Goal: Task Accomplishment & Management: Use online tool/utility

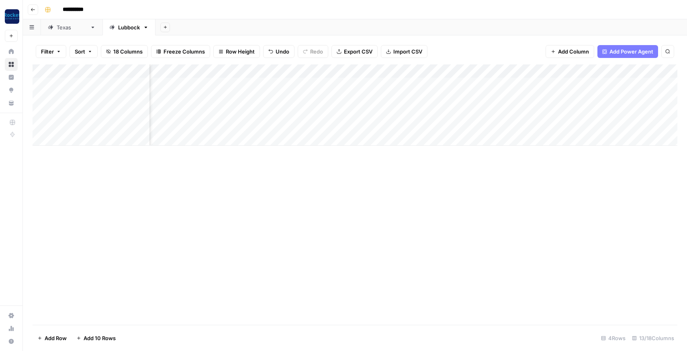
scroll to position [0, 140]
click at [323, 84] on div "Add Column" at bounding box center [355, 104] width 645 height 81
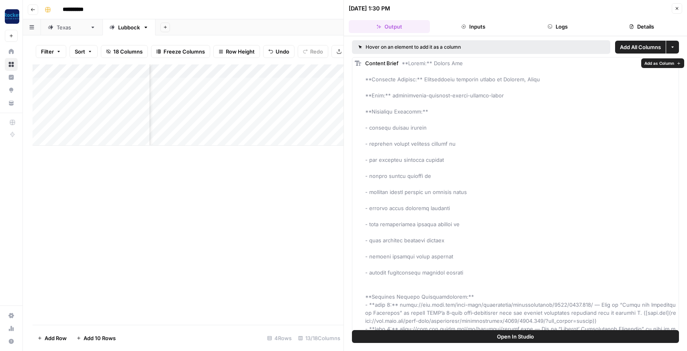
drag, startPoint x: 466, startPoint y: 180, endPoint x: 466, endPoint y: 185, distance: 4.4
drag, startPoint x: 419, startPoint y: 101, endPoint x: 429, endPoint y: 131, distance: 32.7
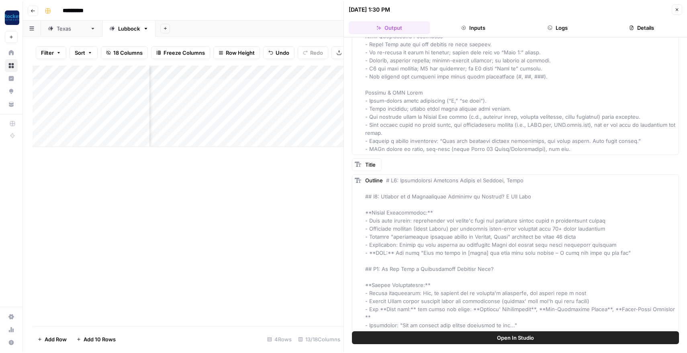
scroll to position [5704, 0]
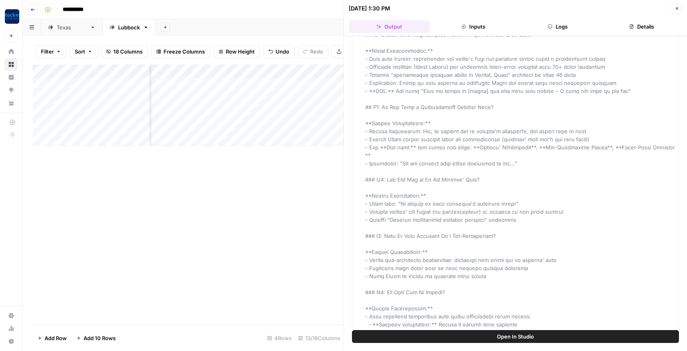
click at [269, 221] on div "Add Column" at bounding box center [188, 194] width 311 height 260
click at [677, 6] on button "Close" at bounding box center [677, 8] width 10 height 10
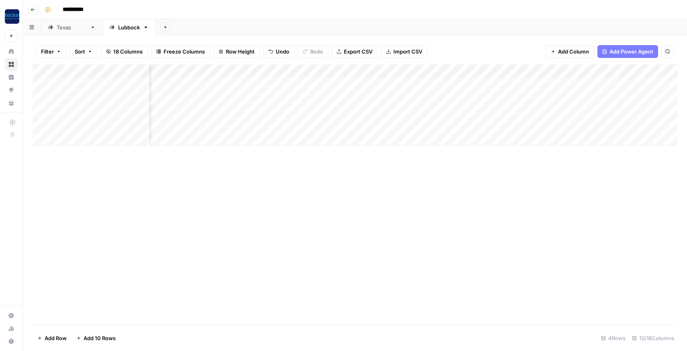
click at [519, 85] on div "Add Column" at bounding box center [355, 104] width 645 height 81
click at [217, 183] on div "Add Column" at bounding box center [355, 194] width 645 height 260
click at [35, 8] on button "Go back" at bounding box center [33, 9] width 10 height 10
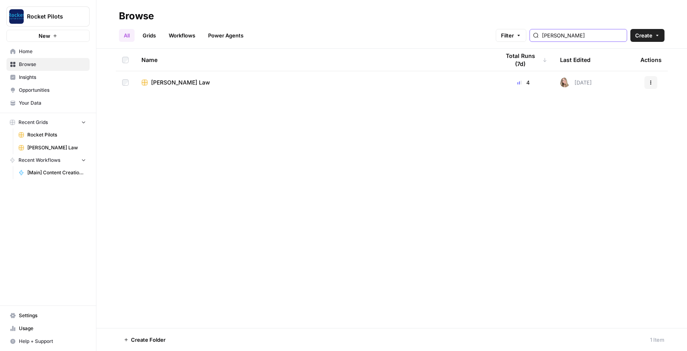
click at [596, 36] on input "perrin" at bounding box center [583, 35] width 82 height 8
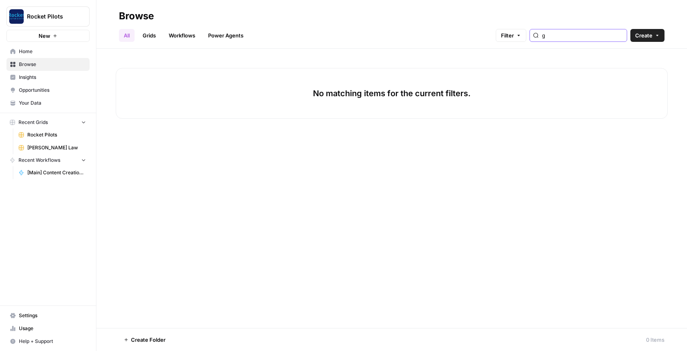
type input "g"
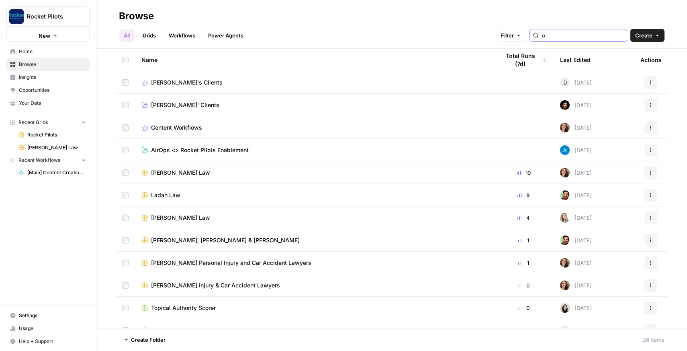
type input "o"
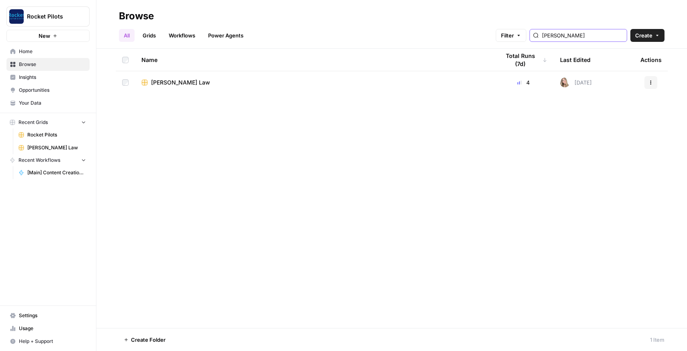
type input "perrin"
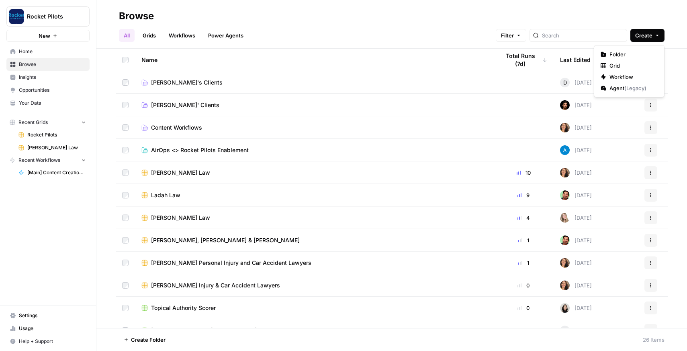
click at [658, 37] on icon "button" at bounding box center [657, 35] width 5 height 5
click at [663, 16] on div "Browse" at bounding box center [392, 16] width 546 height 13
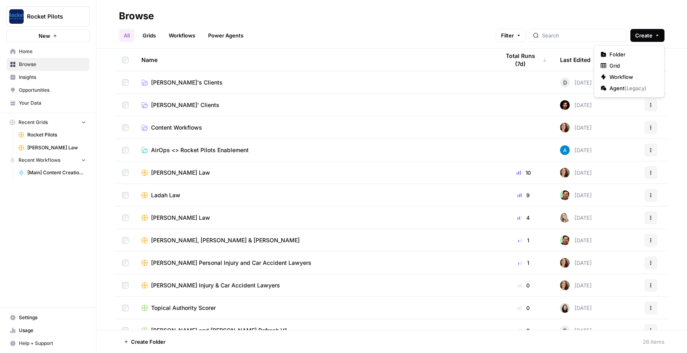
click at [655, 34] on button "Create" at bounding box center [648, 35] width 34 height 13
click at [646, 63] on span "Grid" at bounding box center [632, 66] width 45 height 8
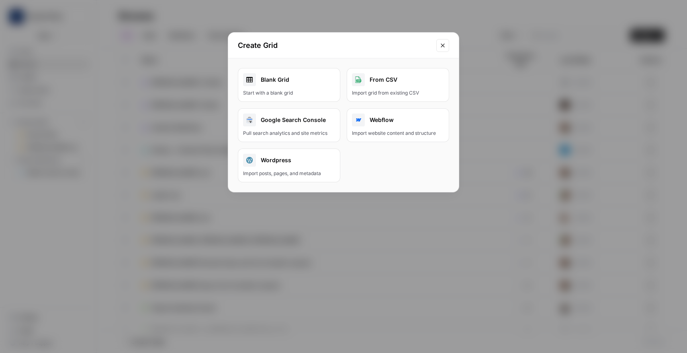
click at [588, 84] on div "Create Grid Blank Grid Start with a blank grid From CSV Import grid from existi…" at bounding box center [343, 176] width 687 height 353
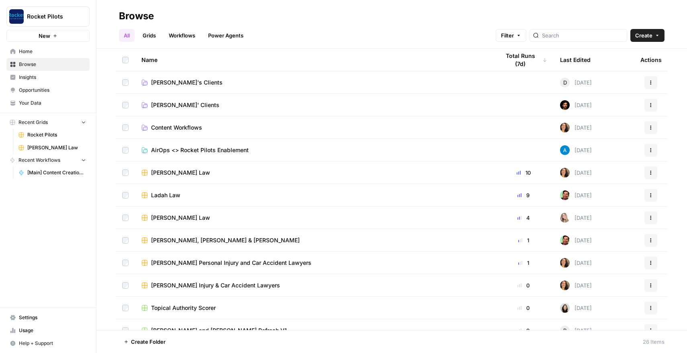
click at [653, 40] on button "Create" at bounding box center [648, 35] width 34 height 13
click at [641, 74] on span "Workflow" at bounding box center [632, 77] width 45 height 8
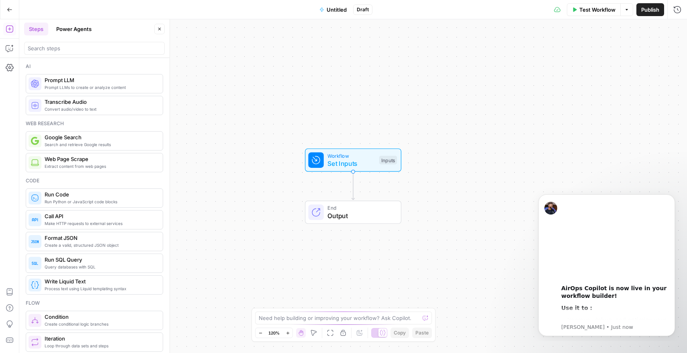
click at [12, 6] on button "Go Back" at bounding box center [9, 9] width 14 height 14
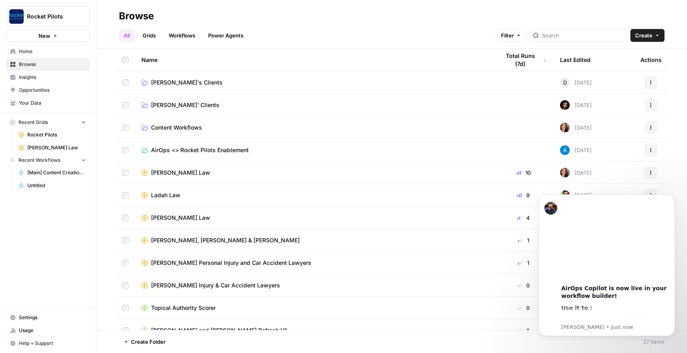
click at [634, 33] on button "Create" at bounding box center [648, 35] width 34 height 13
click at [628, 53] on span "Folder" at bounding box center [632, 54] width 45 height 8
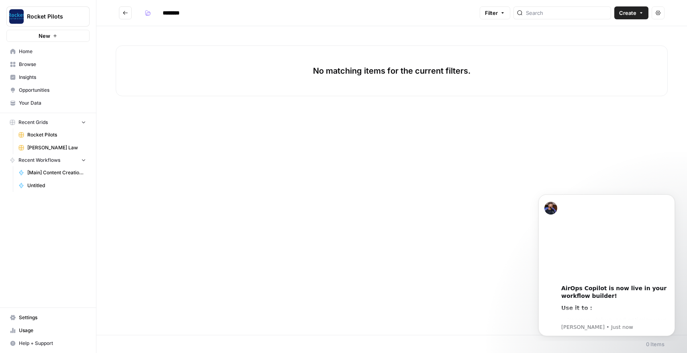
click at [176, 14] on input "********" at bounding box center [181, 12] width 45 height 13
type input "**********"
click at [264, 24] on header "**********" at bounding box center [391, 13] width 591 height 26
click at [217, 31] on div "No matching items for the current filters." at bounding box center [391, 180] width 591 height 308
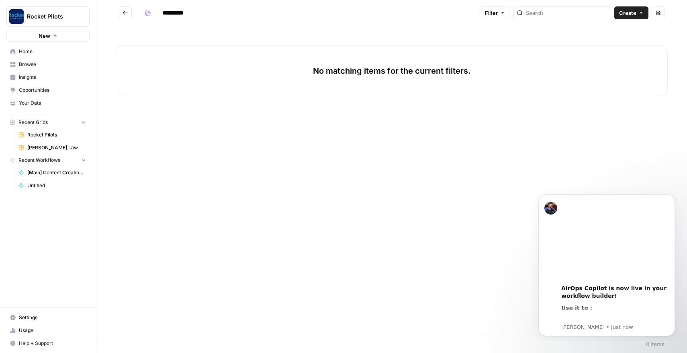
click at [406, 80] on div "No matching items for the current filters." at bounding box center [392, 70] width 552 height 51
click at [674, 195] on icon "Dismiss notification" at bounding box center [673, 196] width 4 height 4
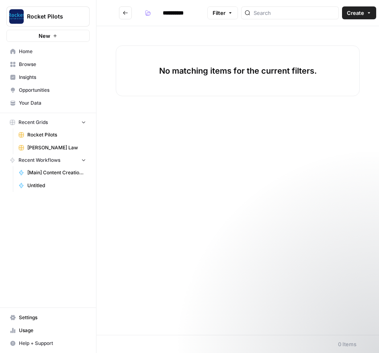
click at [38, 101] on span "Your Data" at bounding box center [52, 102] width 67 height 7
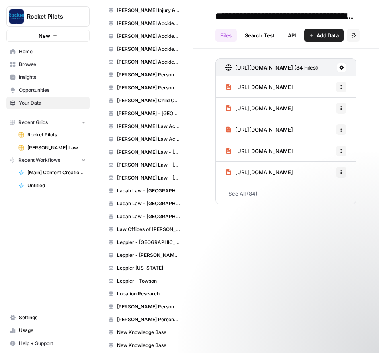
scroll to position [27, 0]
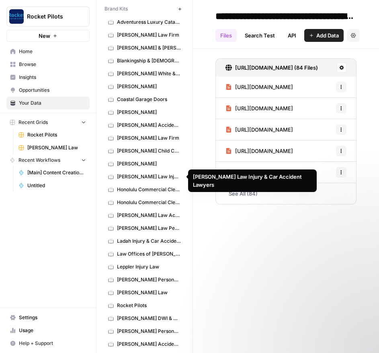
click at [153, 176] on span "[PERSON_NAME] Law Injury & Car Accident Lawyers" at bounding box center [149, 176] width 64 height 7
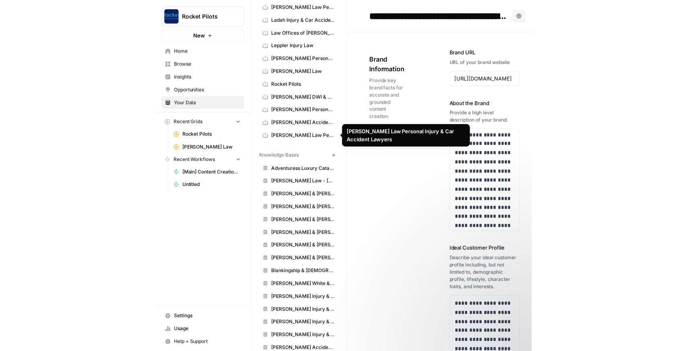
scroll to position [243, 0]
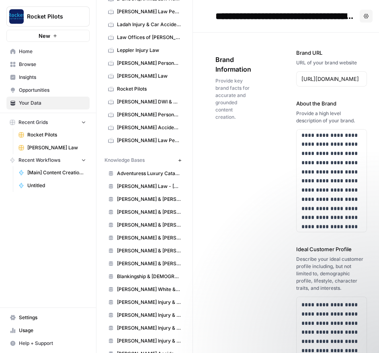
click at [178, 162] on icon "button" at bounding box center [180, 160] width 4 height 4
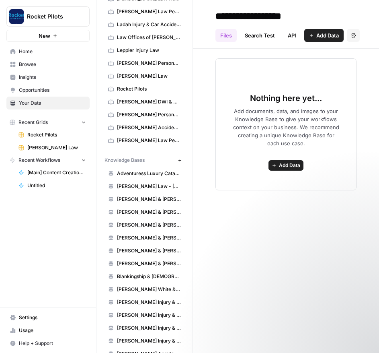
type input "**********"
click at [297, 217] on div "**********" at bounding box center [286, 176] width 186 height 353
click at [325, 38] on span "Add Data" at bounding box center [327, 35] width 23 height 8
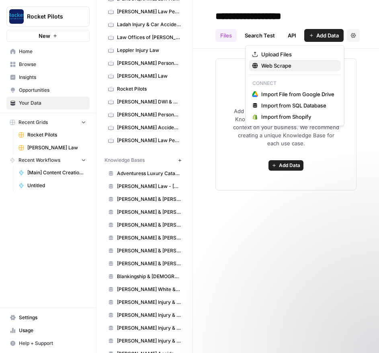
click at [308, 68] on span "Web Scrape" at bounding box center [297, 66] width 73 height 8
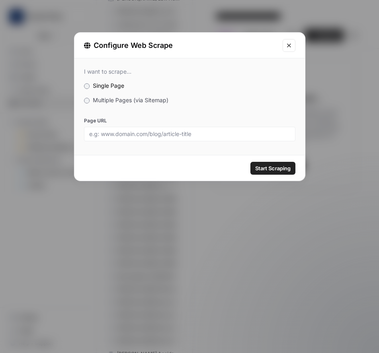
click at [129, 99] on span "Multiple Pages (via Sitemap)" at bounding box center [131, 99] width 76 height 7
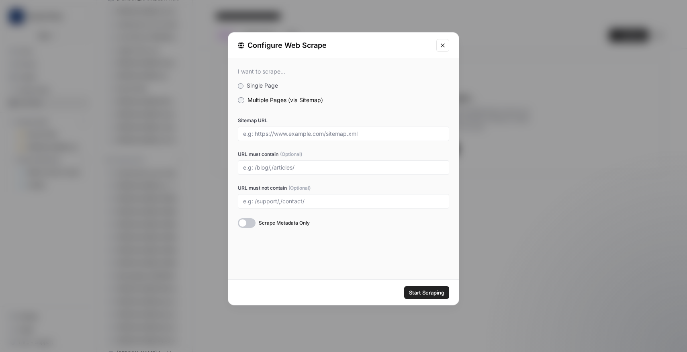
click at [330, 137] on div at bounding box center [343, 134] width 211 height 14
click at [323, 132] on input "Sitemap URL" at bounding box center [343, 133] width 201 height 7
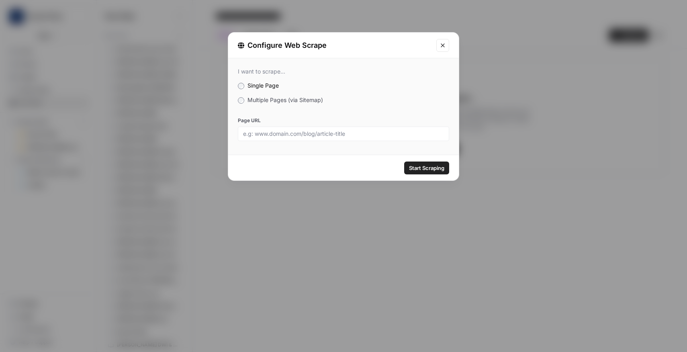
click at [445, 48] on icon "Close modal" at bounding box center [443, 45] width 6 height 6
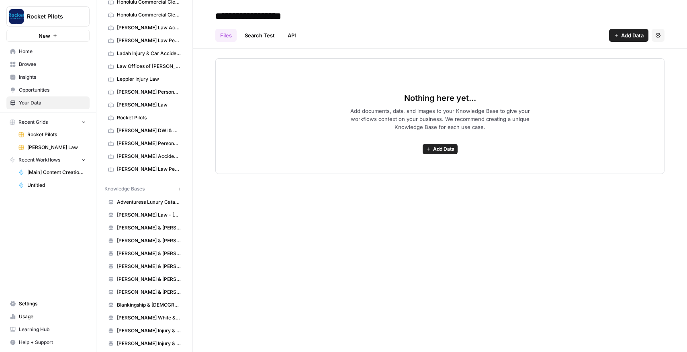
scroll to position [319, 0]
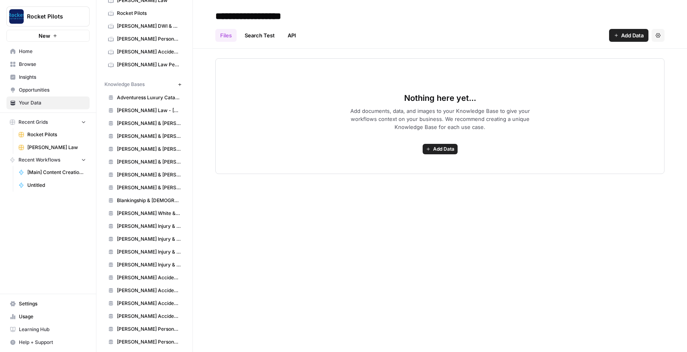
click at [178, 84] on icon "button" at bounding box center [180, 84] width 4 height 4
type input "**********"
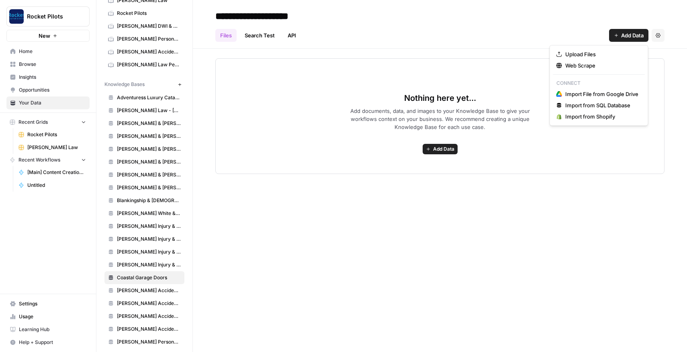
click at [625, 37] on span "Add Data" at bounding box center [633, 35] width 23 height 8
click at [599, 65] on span "Web Scrape" at bounding box center [602, 66] width 73 height 8
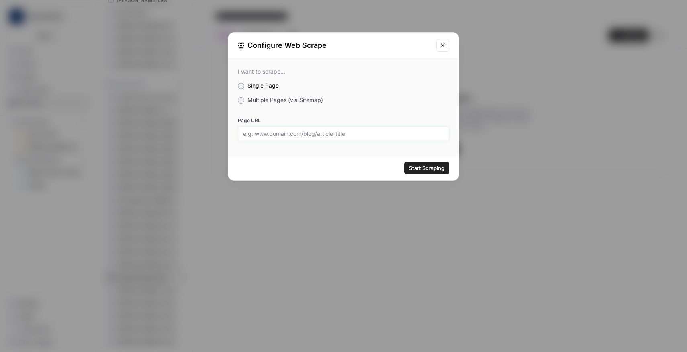
click at [321, 133] on input "Page URL" at bounding box center [343, 133] width 201 height 7
paste input "https://coastalgaragedoors.com/sitemap_index.xml"
type input "https://coastalgaragedoors.com/sitemap_index.xml"
click at [273, 99] on span "Multiple Pages (via Sitemap)" at bounding box center [286, 99] width 76 height 7
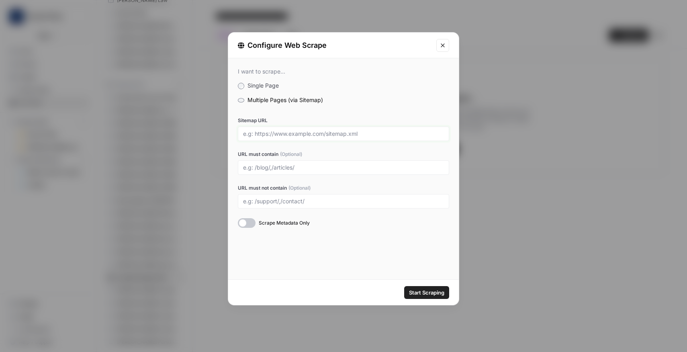
click at [289, 136] on input "Sitemap URL" at bounding box center [343, 133] width 201 height 7
paste input "https://coastalgaragedoors.com/sitemap_index.xml"
type input "https://coastalgaragedoors.com/sitemap_index.xml"
click at [427, 294] on span "Start Scraping" at bounding box center [426, 293] width 35 height 8
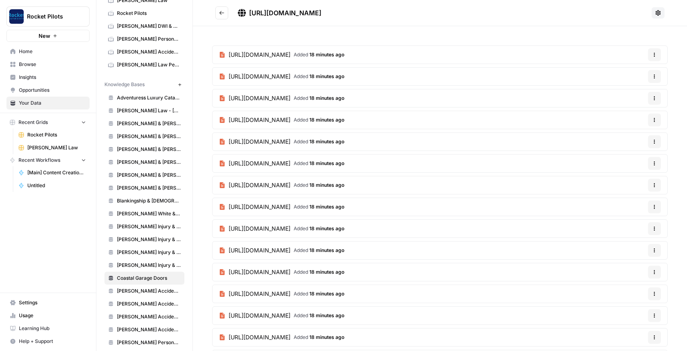
click at [217, 14] on button "Go back" at bounding box center [221, 12] width 13 height 13
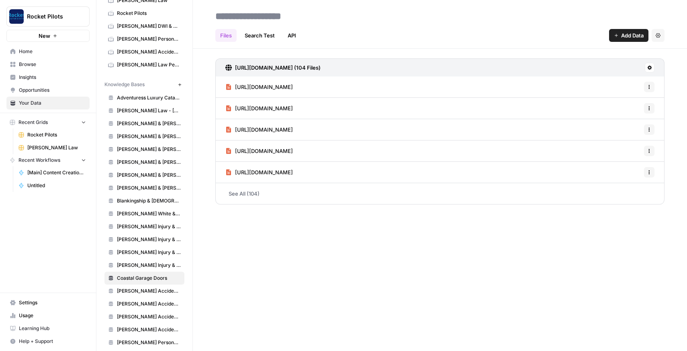
click at [152, 278] on span "Coastal Garage Doors" at bounding box center [149, 277] width 64 height 7
click at [39, 66] on span "Browse" at bounding box center [52, 64] width 67 height 7
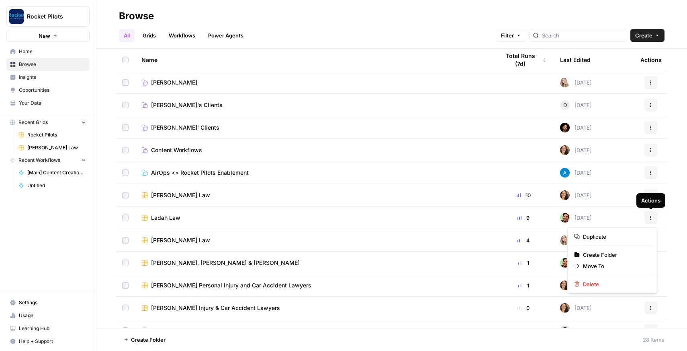
click at [650, 219] on icon "button" at bounding box center [651, 217] width 5 height 5
click at [626, 235] on span "Duplicate" at bounding box center [615, 236] width 64 height 8
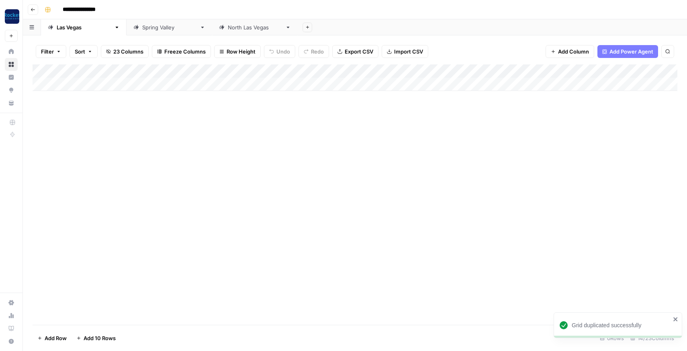
click at [94, 7] on input "**********" at bounding box center [87, 9] width 57 height 13
click at [92, 8] on input "**********" at bounding box center [87, 9] width 57 height 13
type input "**********"
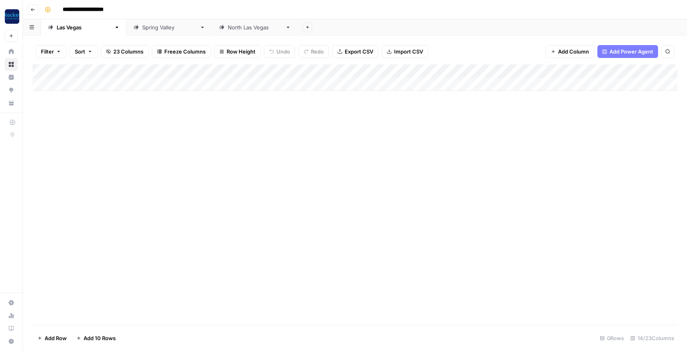
click at [209, 150] on div "Add Column" at bounding box center [355, 194] width 645 height 260
click at [285, 29] on icon at bounding box center [288, 28] width 6 height 6
click at [285, 28] on icon "button" at bounding box center [288, 28] width 6 height 6
click at [232, 73] on icon "button" at bounding box center [233, 72] width 6 height 6
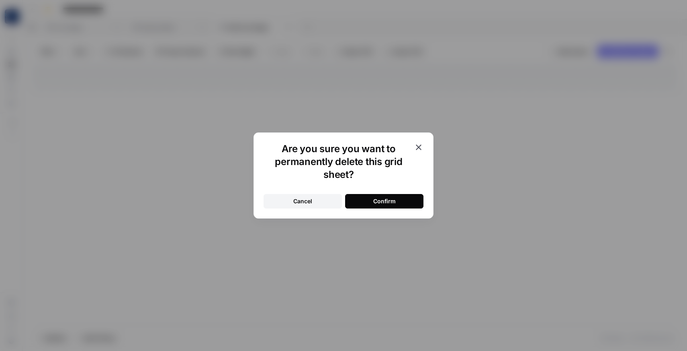
click at [363, 197] on button "Confirm" at bounding box center [384, 201] width 78 height 14
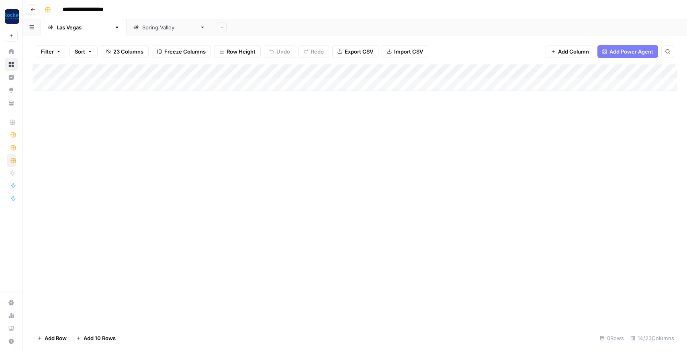
click at [200, 28] on icon at bounding box center [203, 28] width 6 height 6
click at [200, 25] on icon "button" at bounding box center [203, 28] width 6 height 6
click at [73, 29] on div "Las Vegas" at bounding box center [84, 27] width 54 height 8
type input "**********"
click at [73, 29] on div "Las Vegas" at bounding box center [84, 27] width 54 height 8
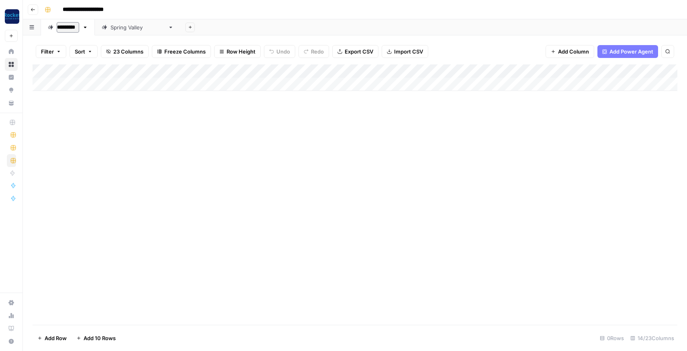
type input "**********"
click at [121, 26] on div "Spring Valley" at bounding box center [140, 27] width 54 height 8
click at [142, 28] on div "Spring Valley" at bounding box center [169, 27] width 54 height 8
click at [142, 30] on div "Spring Valley" at bounding box center [169, 27] width 54 height 8
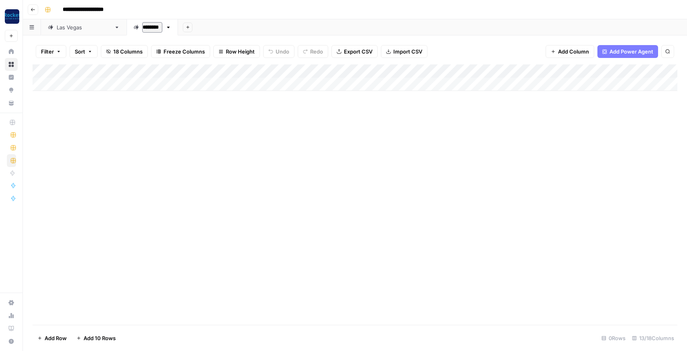
type input "*********"
click at [80, 30] on div "Las Vegas" at bounding box center [84, 27] width 54 height 8
click at [495, 69] on div "Add Column" at bounding box center [355, 77] width 645 height 27
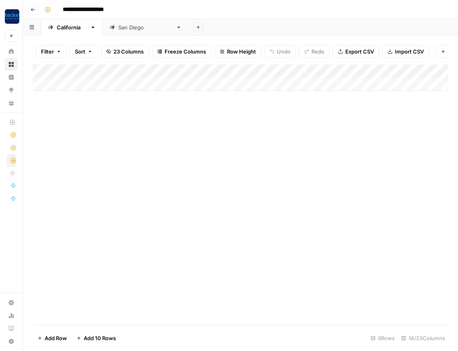
click at [416, 25] on div "Add Sheet" at bounding box center [322, 27] width 269 height 16
click at [429, 183] on div "Add Column" at bounding box center [240, 194] width 415 height 260
click at [428, 71] on div "Add Column" at bounding box center [240, 77] width 415 height 27
click at [436, 70] on div "Add Column" at bounding box center [240, 77] width 415 height 27
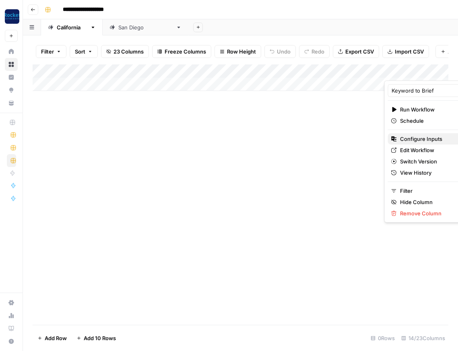
click at [427, 135] on span "Configure Inputs" at bounding box center [435, 139] width 70 height 8
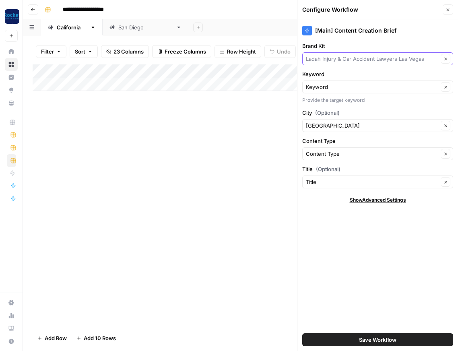
click at [388, 56] on input "Brand Kit" at bounding box center [372, 59] width 132 height 8
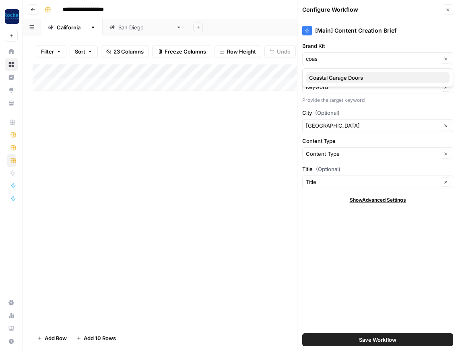
click at [373, 76] on span "Coastal Garage Doors" at bounding box center [376, 78] width 134 height 8
type input "Coastal Garage Doors"
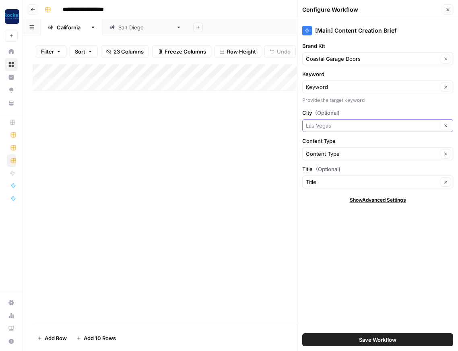
click at [372, 125] on input "City (Optional)" at bounding box center [372, 125] width 132 height 8
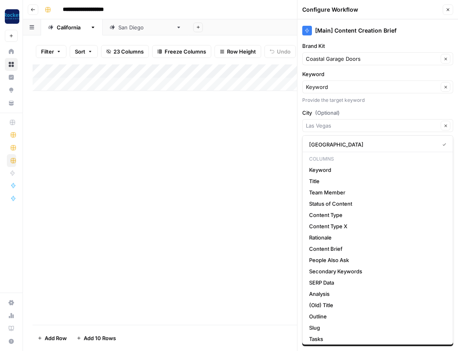
type input "Las Vegas"
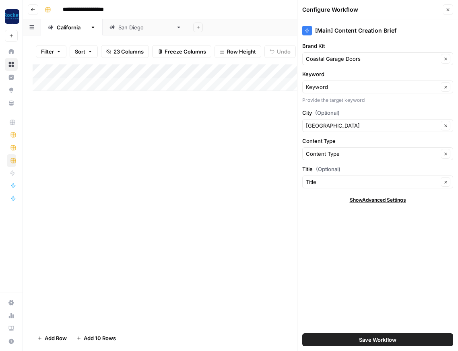
click at [394, 113] on label "City (Optional)" at bounding box center [377, 113] width 151 height 8
click at [394, 121] on input "Las Vegas" at bounding box center [372, 125] width 132 height 8
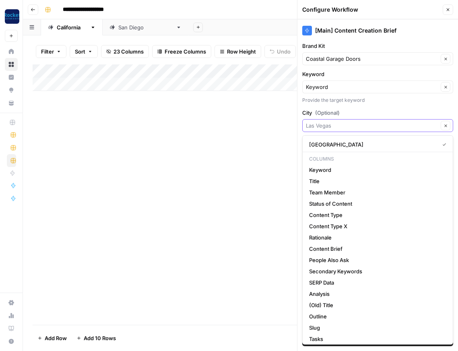
click at [390, 125] on input "City (Optional)" at bounding box center [372, 125] width 132 height 8
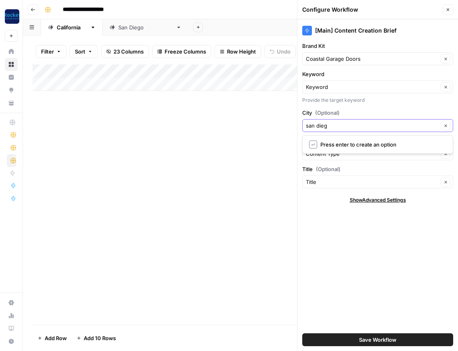
type input "san diego"
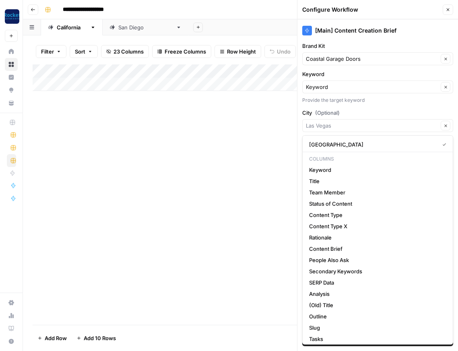
type input "Las Vegas"
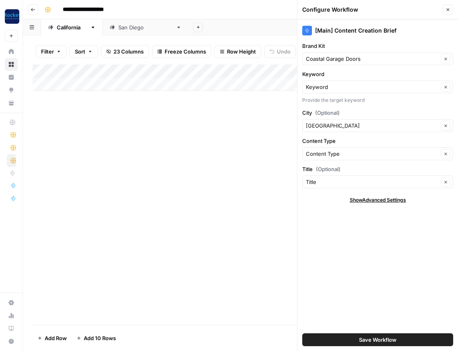
click at [378, 113] on label "City (Optional)" at bounding box center [377, 113] width 151 height 8
click at [378, 121] on input "Las Vegas" at bounding box center [372, 125] width 132 height 8
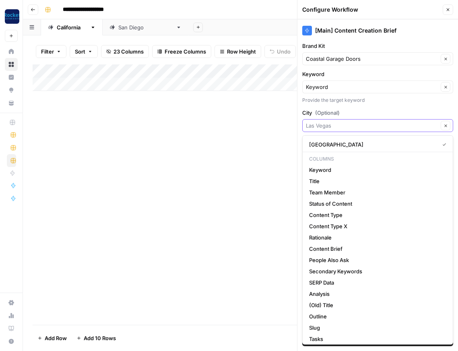
click at [445, 127] on icon "button" at bounding box center [445, 125] width 4 height 4
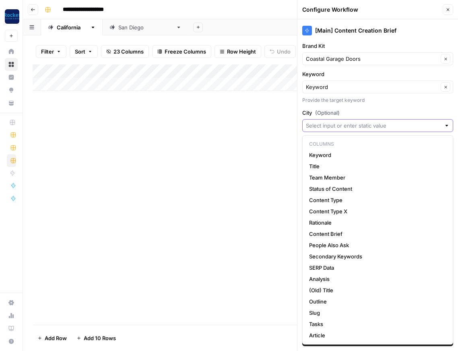
click at [390, 103] on div "Provide the target keyword" at bounding box center [377, 99] width 151 height 7
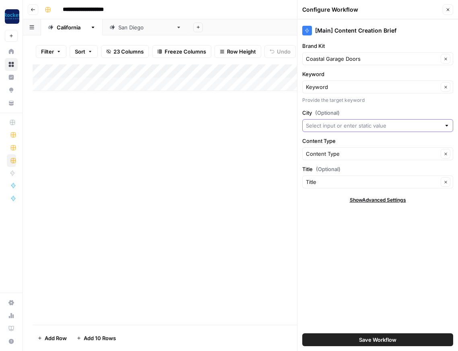
click at [401, 340] on button "Save Workflow" at bounding box center [377, 339] width 151 height 13
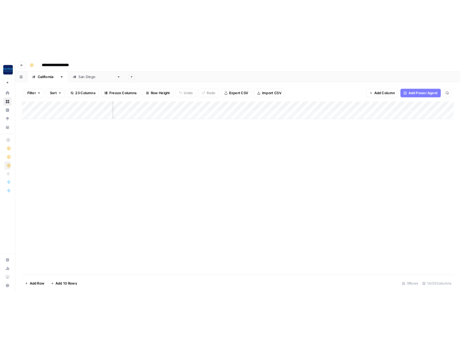
scroll to position [0, 295]
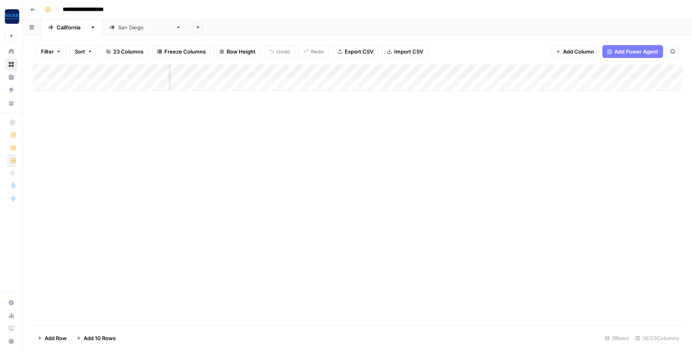
click at [408, 72] on div "Add Column" at bounding box center [358, 77] width 650 height 27
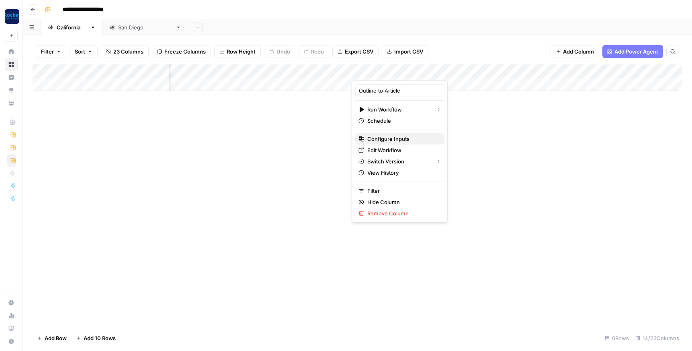
click at [390, 142] on span "Configure Inputs" at bounding box center [402, 139] width 70 height 8
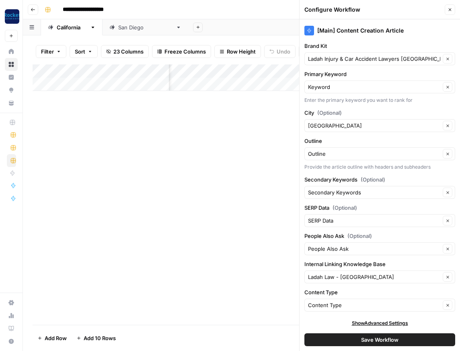
click at [379, 64] on div "Ladah Injury & Car Accident Lawyers Las Vegas Clear" at bounding box center [379, 58] width 151 height 13
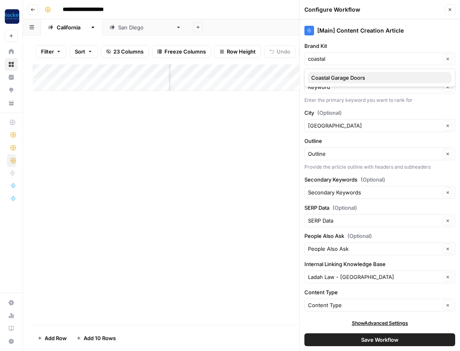
click at [374, 78] on span "Coastal Garage Doors" at bounding box center [378, 78] width 134 height 8
type input "Coastal Garage Doors"
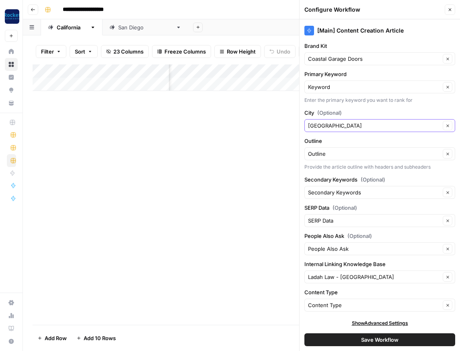
click at [449, 123] on button "Clear" at bounding box center [448, 126] width 10 height 10
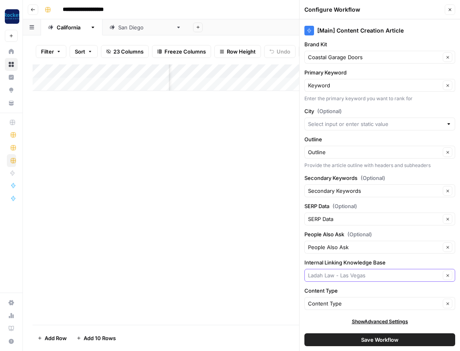
click at [379, 274] on input "Internal Linking Knowledge Base" at bounding box center [374, 275] width 132 height 8
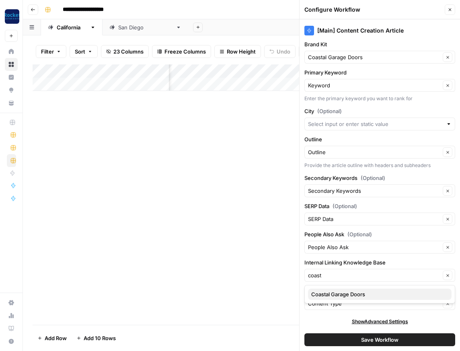
click at [371, 293] on span "Coastal Garage Doors" at bounding box center [378, 294] width 134 height 8
type input "Coastal Garage Doors"
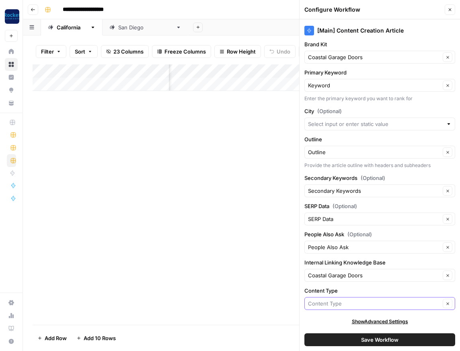
click at [374, 304] on input "Content Type" at bounding box center [374, 303] width 132 height 8
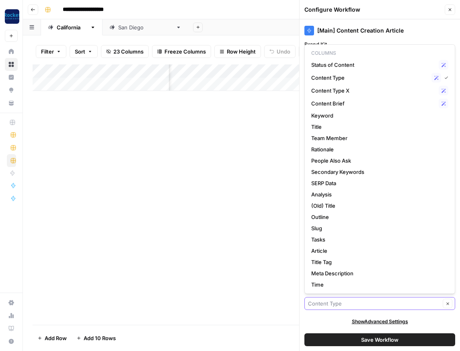
click at [374, 304] on input "Content Type" at bounding box center [374, 303] width 132 height 8
click at [410, 298] on div "Clear" at bounding box center [379, 303] width 151 height 13
type input "Content Type"
click at [429, 321] on div "Show Advanced Settings" at bounding box center [379, 321] width 151 height 7
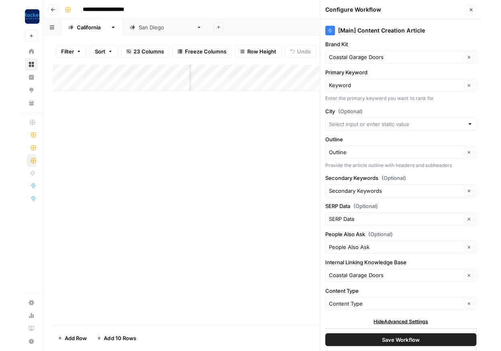
scroll to position [0, 0]
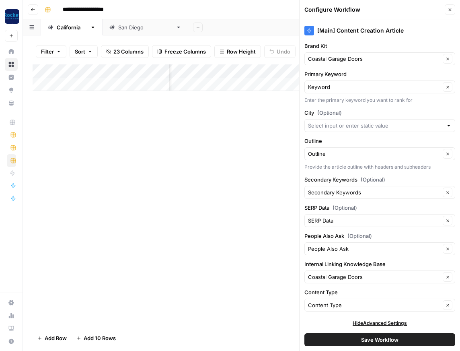
click at [385, 338] on span "Save Workflow" at bounding box center [379, 339] width 37 height 8
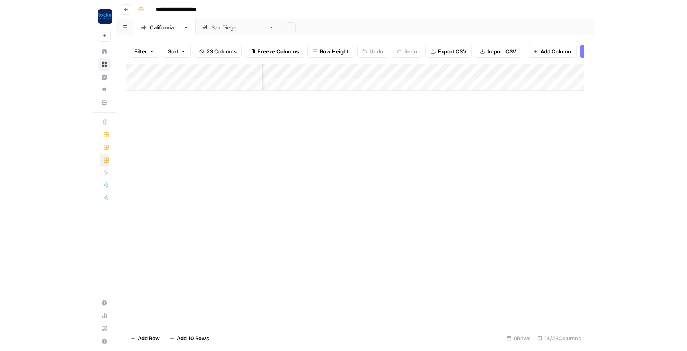
scroll to position [0, 45]
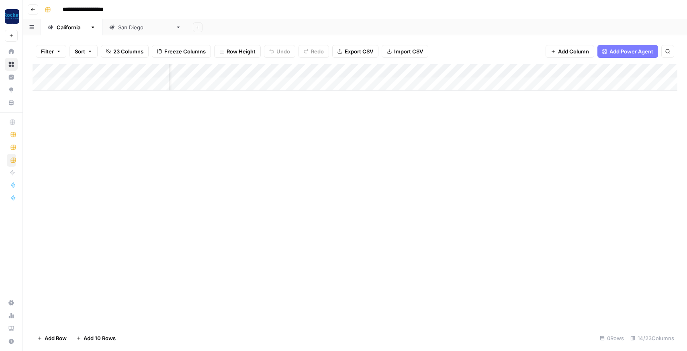
click at [93, 84] on div "Add Column" at bounding box center [355, 77] width 645 height 27
type textarea "**********"
click at [103, 122] on div "Add Column" at bounding box center [355, 194] width 645 height 261
click at [134, 84] on div "Add Column" at bounding box center [355, 84] width 645 height 40
click at [162, 133] on div "Add Column" at bounding box center [355, 194] width 645 height 261
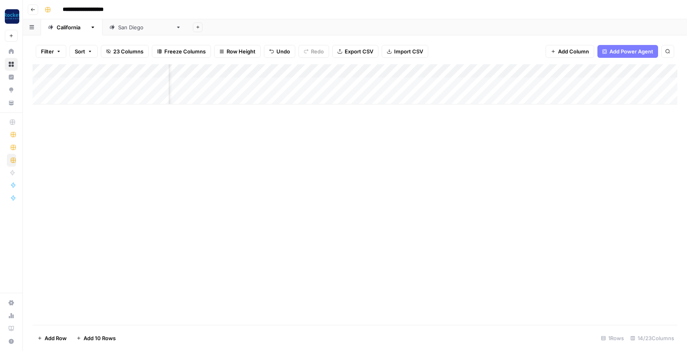
click at [419, 84] on div "Add Column" at bounding box center [355, 84] width 645 height 40
click at [672, 314] on div "content_type_input_value can't be blank" at bounding box center [616, 324] width 116 height 21
click at [419, 237] on div "Add Column" at bounding box center [355, 194] width 645 height 261
click at [137, 82] on div "Add Column" at bounding box center [355, 84] width 645 height 40
click at [142, 116] on div "Add Column" at bounding box center [355, 194] width 645 height 261
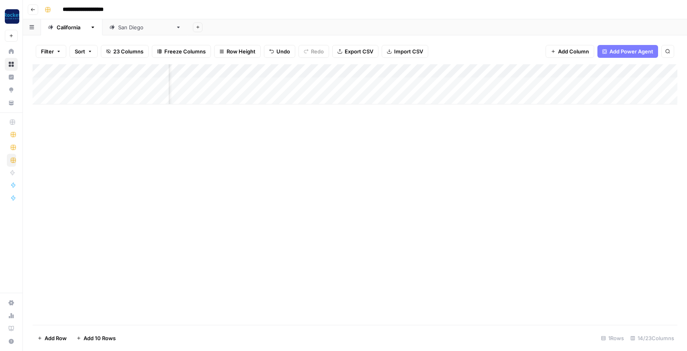
click at [127, 98] on div "Add Column" at bounding box center [355, 84] width 645 height 40
click at [178, 153] on div "Add Column" at bounding box center [355, 194] width 645 height 261
click at [181, 79] on div "Add Column" at bounding box center [355, 91] width 645 height 54
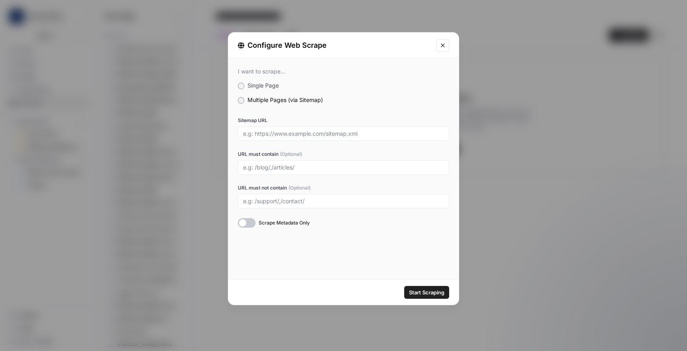
scroll to position [243, 0]
click at [307, 135] on input "Sitemap URL" at bounding box center [343, 133] width 201 height 7
paste input "https://grigorlaw.com/wp-sitemap.xml"
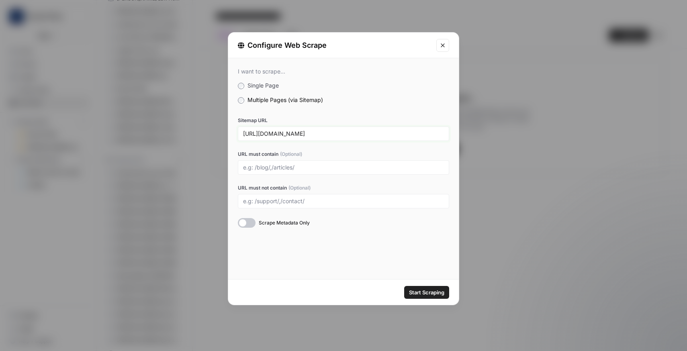
type input "https://grigorlaw.com/wp-sitemap.xml"
click at [320, 172] on div at bounding box center [343, 167] width 211 height 14
click at [312, 166] on input "URL must contain (Optional)" at bounding box center [343, 167] width 201 height 7
type input "/bronx"
click at [362, 141] on div "https://grigorlaw.com/wp-sitemap.xml" at bounding box center [343, 134] width 211 height 14
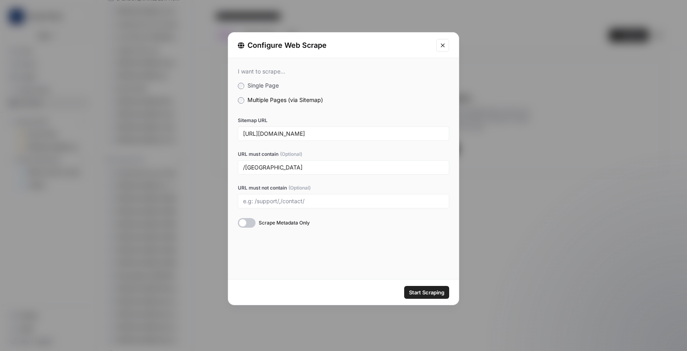
click at [358, 138] on div "https://grigorlaw.com/wp-sitemap.xml" at bounding box center [343, 134] width 211 height 14
click at [353, 135] on input "https://grigorlaw.com/wp-sitemap.xml" at bounding box center [343, 133] width 201 height 7
click at [433, 290] on span "Start Scraping" at bounding box center [426, 293] width 35 height 8
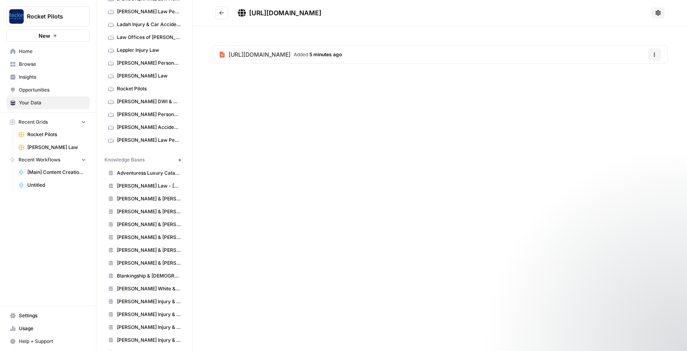
click at [222, 12] on icon "Go back" at bounding box center [222, 13] width 6 height 6
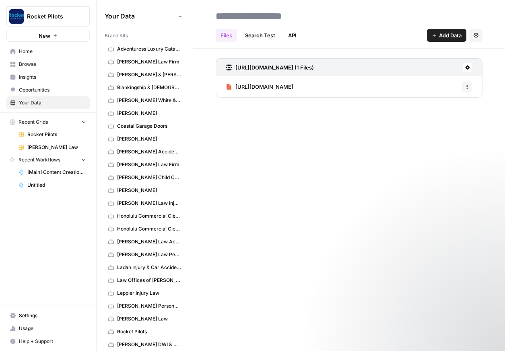
click at [242, 161] on div "Files Search Test API Add Data Settings https://grigorlaw.com/wp-sitemap.xml (1…" at bounding box center [349, 175] width 312 height 351
click at [340, 36] on div "Files Search Test API Add Data Settings" at bounding box center [348, 32] width 267 height 19
click at [321, 19] on input at bounding box center [276, 16] width 129 height 16
click at [270, 178] on div "Files Search Test API Add Data Settings https://grigorlaw.com/wp-sitemap.xml (1…" at bounding box center [349, 175] width 312 height 351
click at [256, 18] on input at bounding box center [276, 16] width 129 height 16
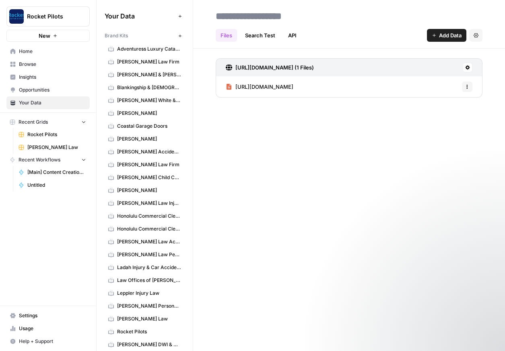
click at [263, 127] on div "Files Search Test API Add Data Settings https://grigorlaw.com/wp-sitemap.xml (1…" at bounding box center [349, 175] width 312 height 351
click at [265, 21] on input at bounding box center [276, 16] width 129 height 16
type input "**********"
click at [33, 66] on span "Browse" at bounding box center [52, 64] width 67 height 7
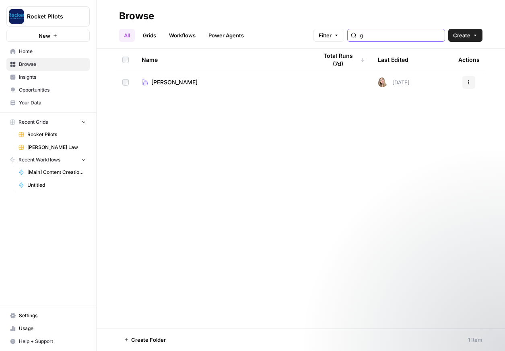
type input "g"
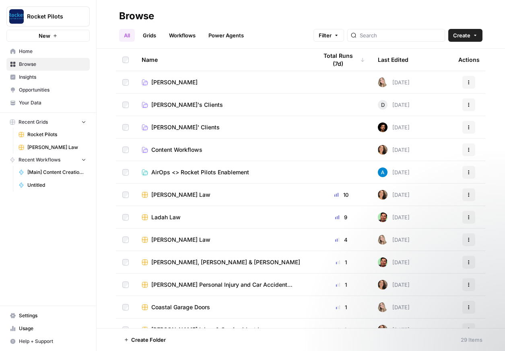
click at [183, 80] on link "[PERSON_NAME]" at bounding box center [223, 82] width 163 height 8
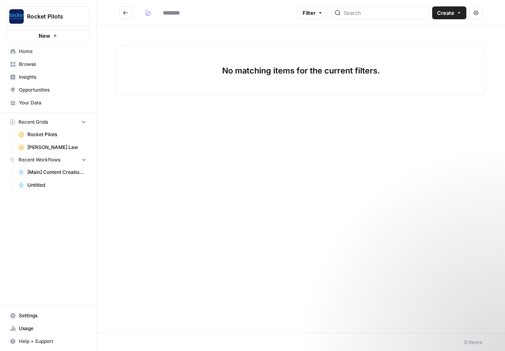
click at [183, 80] on div "No matching items for the current filters." at bounding box center [300, 70] width 369 height 51
type input "**********"
click at [129, 13] on button "Go back" at bounding box center [125, 12] width 13 height 13
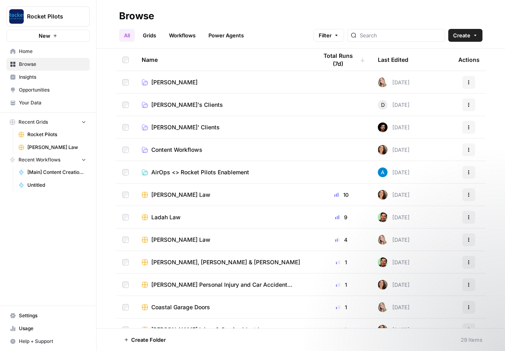
click at [472, 82] on button "Actions" at bounding box center [468, 82] width 13 height 13
click at [457, 111] on span "Delete Folder" at bounding box center [432, 113] width 64 height 8
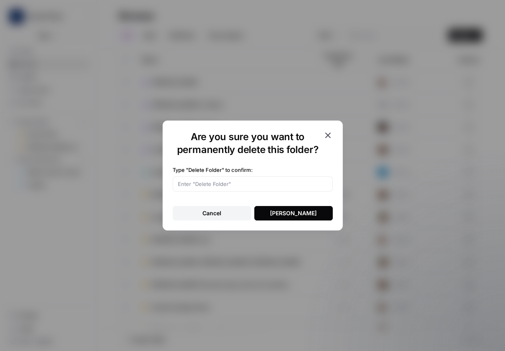
click at [311, 217] on div "Delete Folder" at bounding box center [293, 213] width 47 height 8
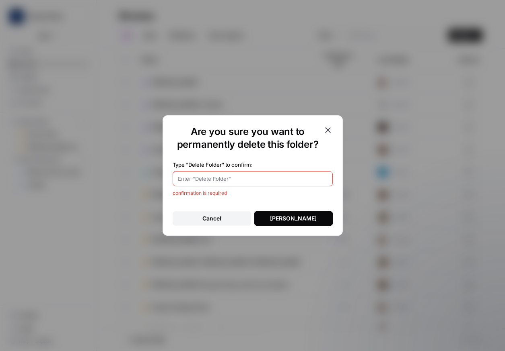
click at [230, 181] on input "Type "Delete Folder" to confirm:" at bounding box center [253, 179] width 150 height 8
drag, startPoint x: 222, startPoint y: 163, endPoint x: 189, endPoint y: 165, distance: 32.6
click at [189, 165] on label "Type "Delete Folder" to confirm:" at bounding box center [252, 165] width 160 height 8
copy label "Delete Folder"
click at [207, 183] on input "Type "Delete Folder" to confirm:" at bounding box center [253, 179] width 150 height 8
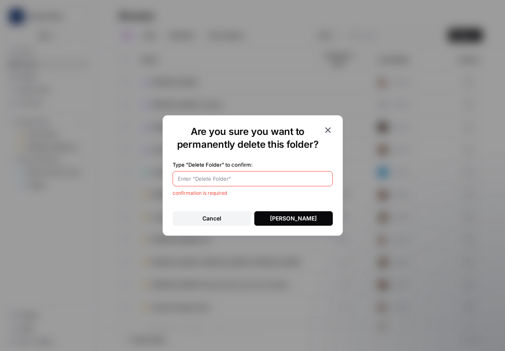
paste input "Delete Folder"
type input "Delete Folder"
click at [279, 213] on button "Delete Folder" at bounding box center [293, 218] width 78 height 14
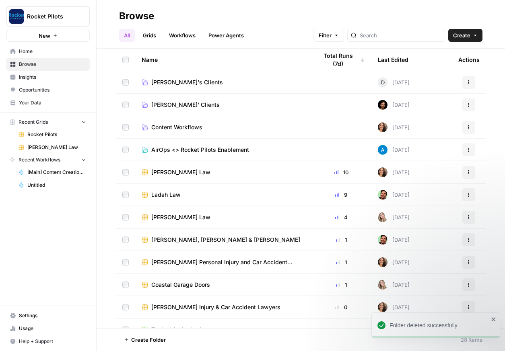
click at [468, 197] on button "Actions" at bounding box center [468, 195] width 13 height 13
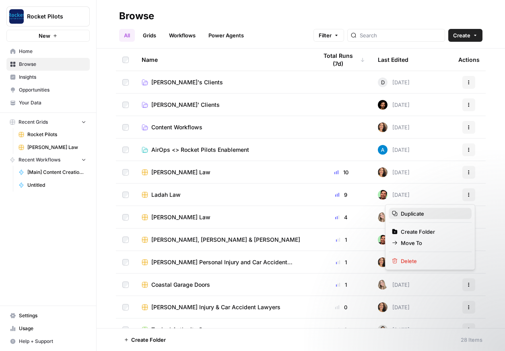
click at [455, 210] on span "Duplicate" at bounding box center [432, 214] width 64 height 8
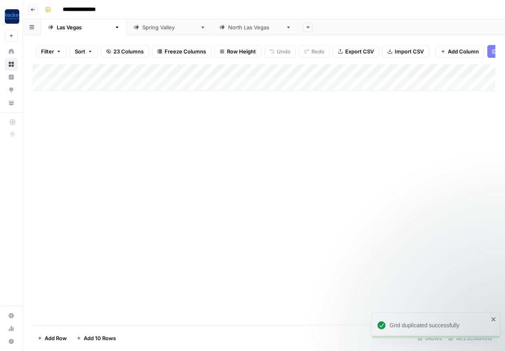
click at [68, 29] on div "Las Vegas" at bounding box center [84, 27] width 54 height 8
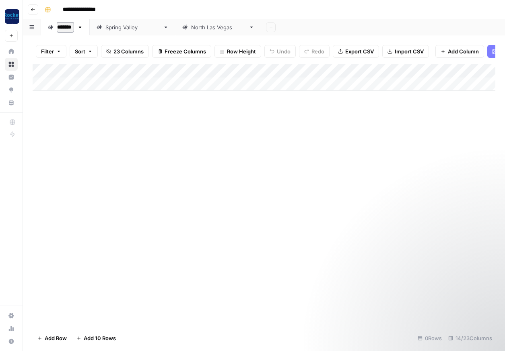
type input "********"
click at [98, 10] on input "**********" at bounding box center [87, 9] width 57 height 13
type input "*"
type input "**********"
click at [124, 29] on div "Spring Valley" at bounding box center [145, 27] width 54 height 8
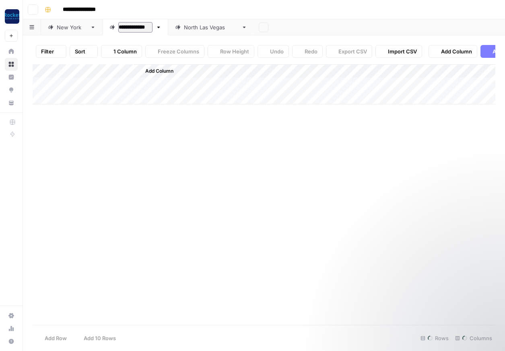
type input "**********"
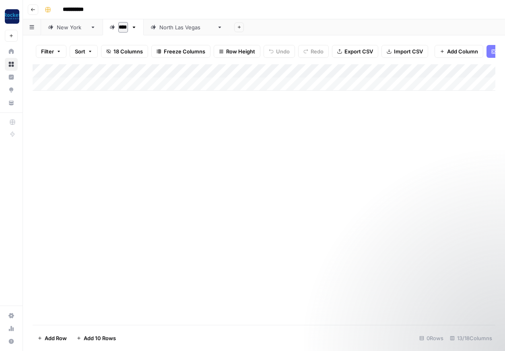
type input "*****"
click at [179, 25] on div "North Las Vegas" at bounding box center [192, 27] width 54 height 8
type input "*********"
click at [254, 25] on button "Add Sheet" at bounding box center [259, 28] width 10 height 10
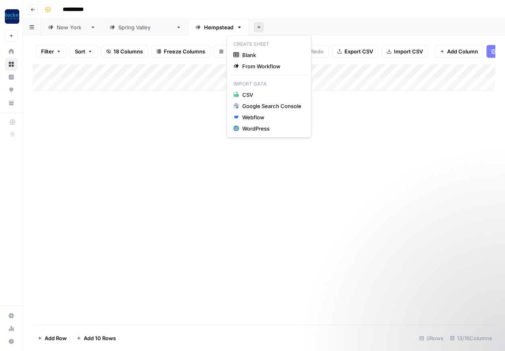
click at [176, 131] on div "Add Column" at bounding box center [264, 194] width 462 height 261
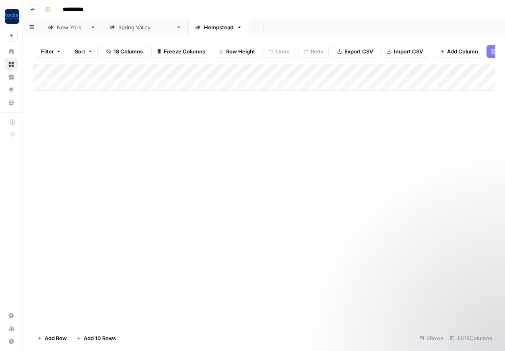
click at [256, 25] on icon "button" at bounding box center [258, 27] width 4 height 4
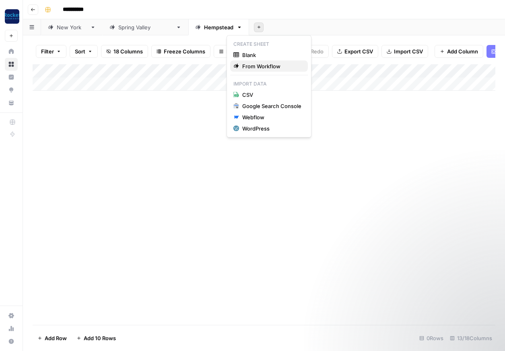
click at [245, 61] on button "From Workflow" at bounding box center [269, 66] width 78 height 11
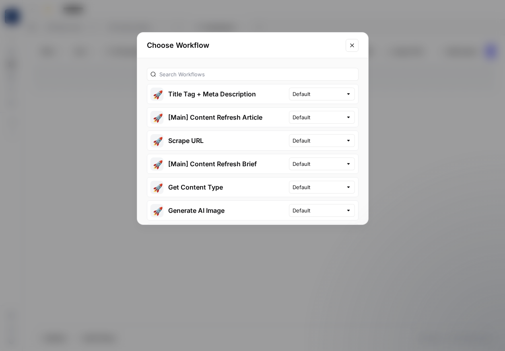
click at [347, 45] on button "Close modal" at bounding box center [351, 45] width 13 height 13
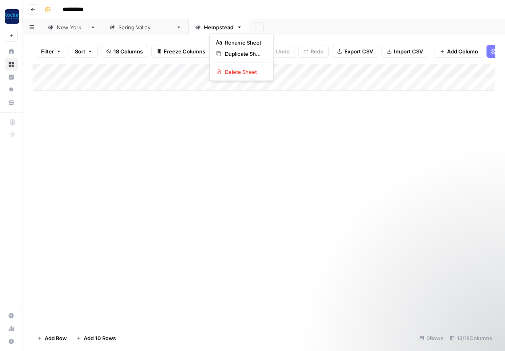
click at [236, 29] on icon "button" at bounding box center [239, 28] width 6 height 6
click at [222, 54] on div "Duplicate Sheet" at bounding box center [241, 54] width 51 height 8
click at [265, 30] on div "Hempstead" at bounding box center [279, 27] width 29 height 8
type input "*********"
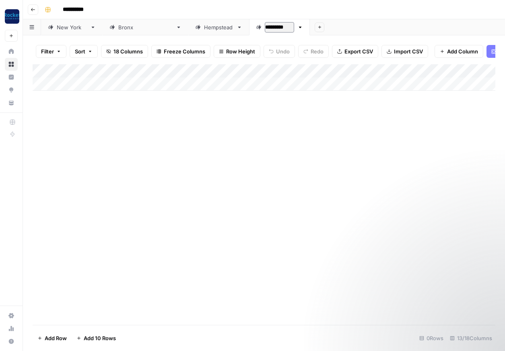
click at [118, 27] on div "Bronx" at bounding box center [145, 27] width 54 height 8
click at [445, 71] on div "Add Column" at bounding box center [264, 77] width 462 height 27
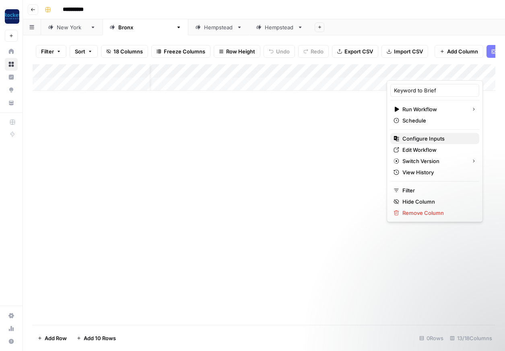
click at [435, 140] on span "Configure Inputs" at bounding box center [437, 139] width 70 height 8
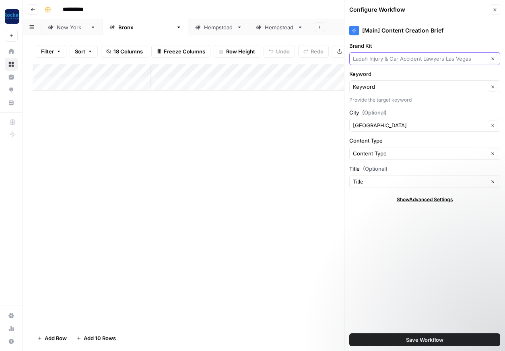
click at [358, 58] on input "Brand Kit" at bounding box center [419, 59] width 132 height 8
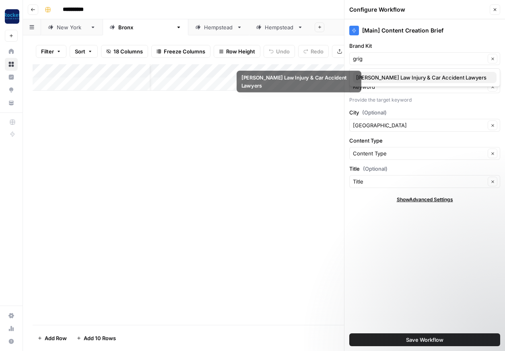
click at [365, 73] on button "[PERSON_NAME] Law Injury & Car Accident Lawyers" at bounding box center [425, 77] width 144 height 11
type input "[PERSON_NAME] Law Injury & Car Accident Lawyers"
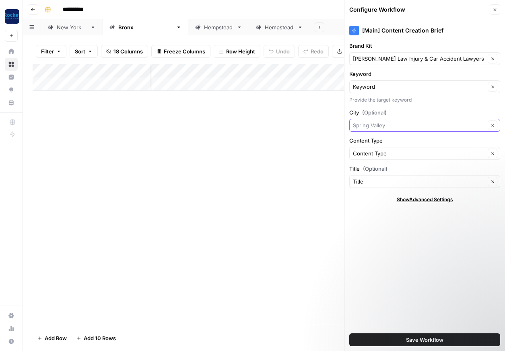
drag, startPoint x: 421, startPoint y: 128, endPoint x: 339, endPoint y: 127, distance: 82.0
click at [339, 127] on div "**********" at bounding box center [264, 175] width 482 height 351
type input "Spring Valley"
click at [494, 125] on button "Clear" at bounding box center [492, 126] width 10 height 10
click at [427, 339] on span "Save Workflow" at bounding box center [424, 340] width 37 height 8
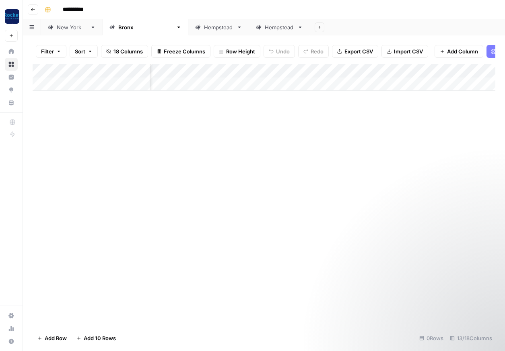
scroll to position [0, 283]
click at [398, 71] on div "Add Column" at bounding box center [264, 77] width 462 height 27
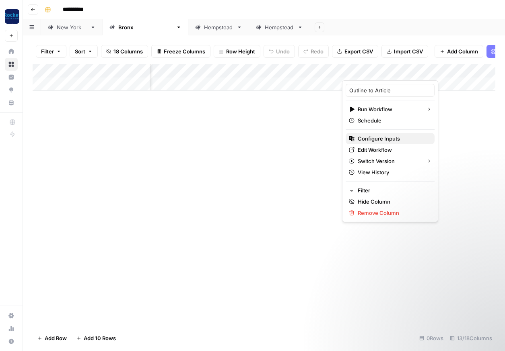
click at [374, 141] on span "Configure Inputs" at bounding box center [392, 139] width 70 height 8
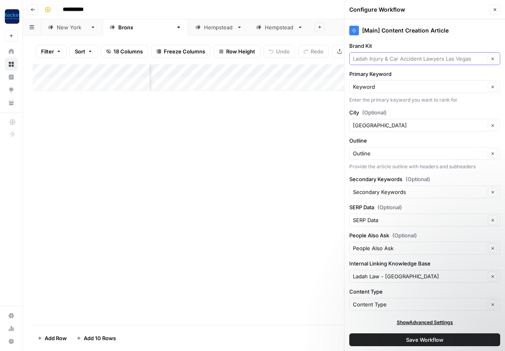
click at [400, 60] on input "Brand Kit" at bounding box center [419, 59] width 132 height 8
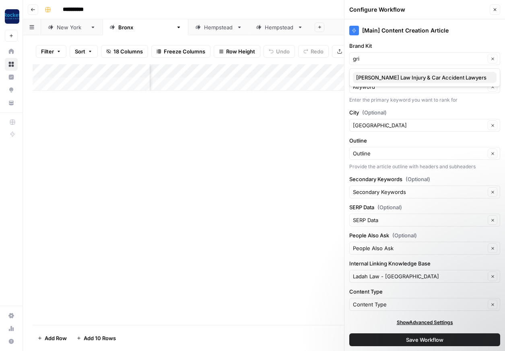
click at [386, 80] on span "Grigor Law Injury & Car Accident Lawyers" at bounding box center [423, 78] width 134 height 8
type input "Grigor Law Injury & Car Accident Lawyers"
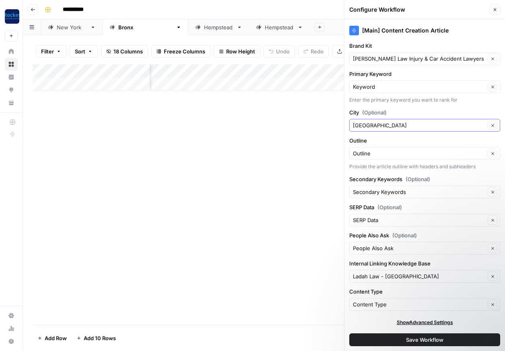
click at [490, 125] on icon "button" at bounding box center [492, 125] width 4 height 4
click at [455, 279] on input "Internal Linking Knowledge Base" at bounding box center [419, 277] width 132 height 8
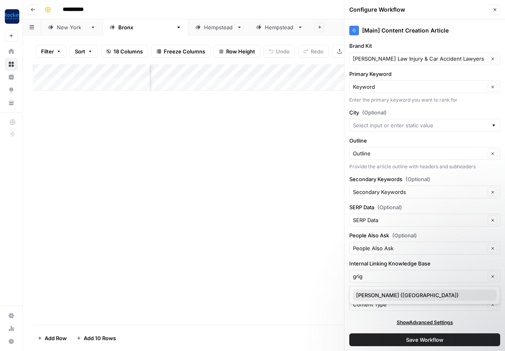
click at [413, 293] on span "Grigor Law (Bronx)" at bounding box center [423, 295] width 134 height 8
type input "Grigor Law (Bronx)"
click at [459, 278] on input "Internal Linking Knowledge Base" at bounding box center [419, 277] width 132 height 8
type input "Grigor Law (Bronx)"
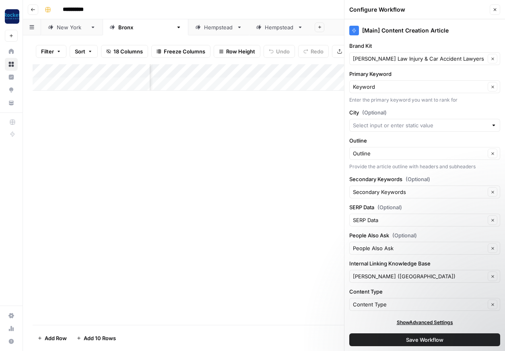
click at [299, 243] on div "Add Column" at bounding box center [264, 194] width 462 height 261
click at [494, 9] on icon "button" at bounding box center [494, 9] width 3 height 3
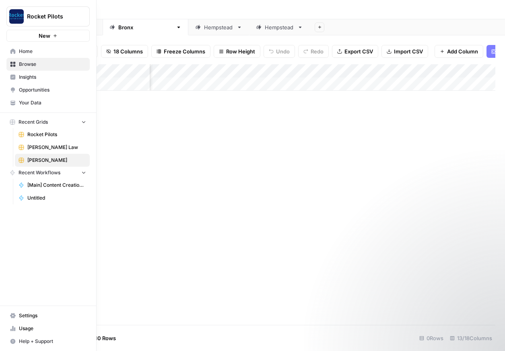
click at [41, 102] on span "Your Data" at bounding box center [52, 102] width 67 height 7
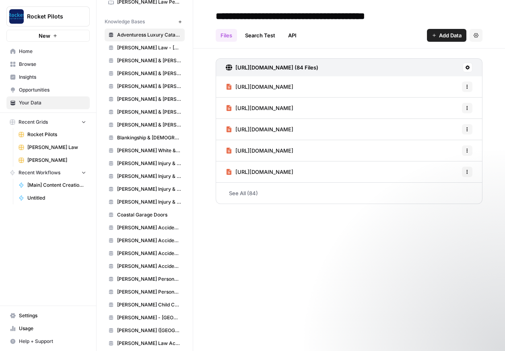
scroll to position [28, 0]
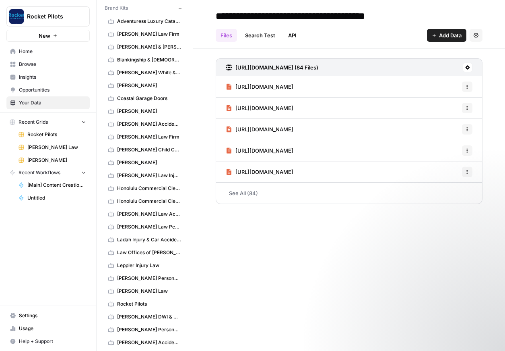
click at [144, 175] on span "Grigor Law Injury & Car Accident Lawyers" at bounding box center [149, 175] width 64 height 7
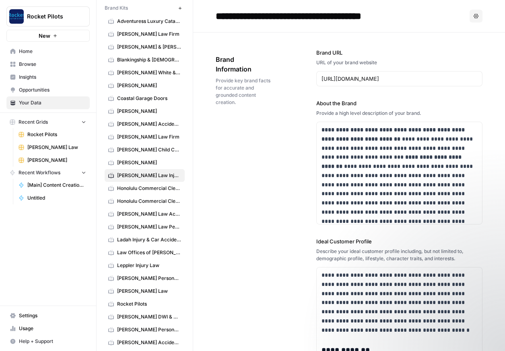
scroll to position [537, 0]
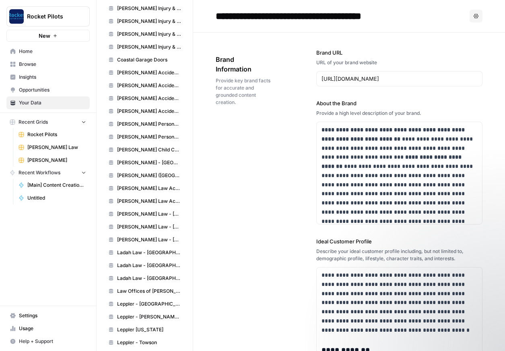
click at [128, 176] on span "Grigor Law (Bronx)" at bounding box center [149, 175] width 64 height 7
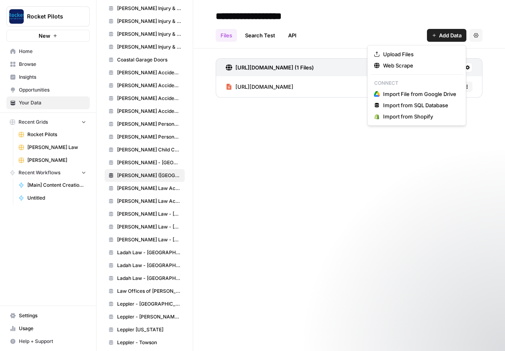
click at [431, 33] on icon "button" at bounding box center [433, 35] width 5 height 5
click at [366, 18] on div "**********" at bounding box center [348, 16] width 267 height 13
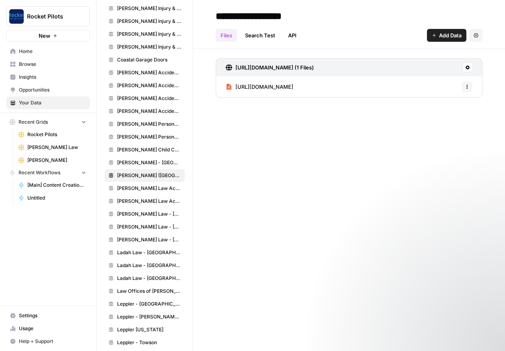
click at [479, 37] on button "Settings" at bounding box center [475, 35] width 13 height 13
click at [374, 151] on div "**********" at bounding box center [349, 175] width 312 height 351
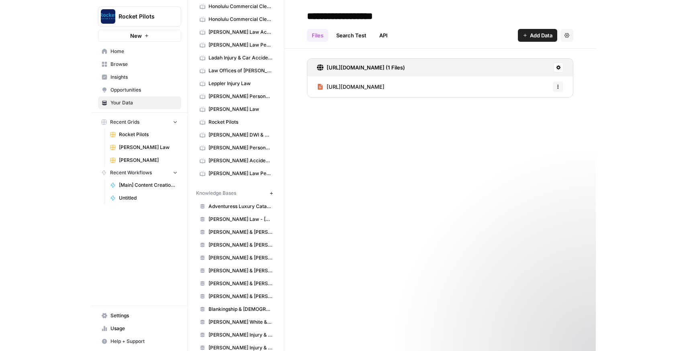
scroll to position [217, 0]
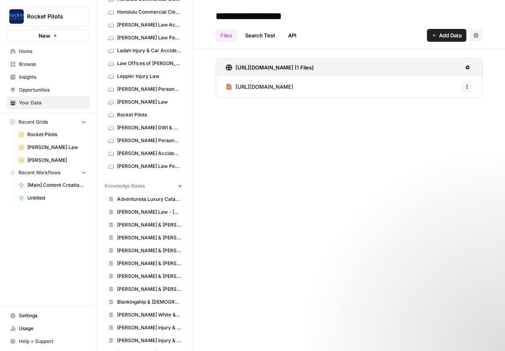
click at [178, 185] on icon "button" at bounding box center [180, 186] width 4 height 4
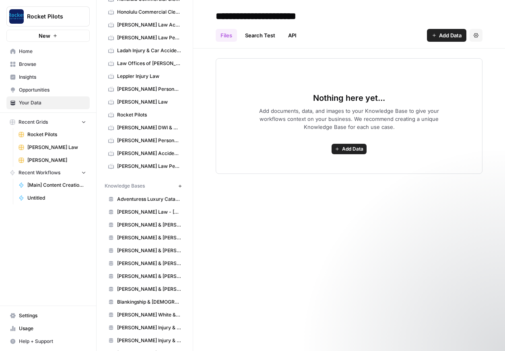
type input "**********"
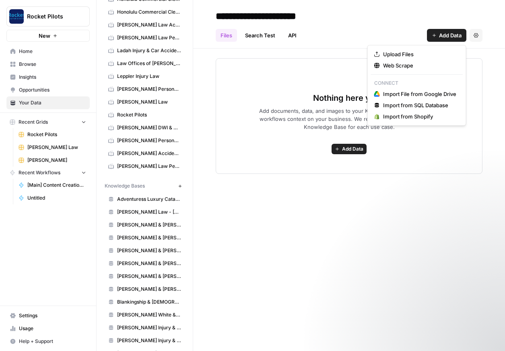
click at [444, 39] on span "Add Data" at bounding box center [450, 35] width 23 height 8
click at [425, 66] on span "Web Scrape" at bounding box center [419, 66] width 73 height 8
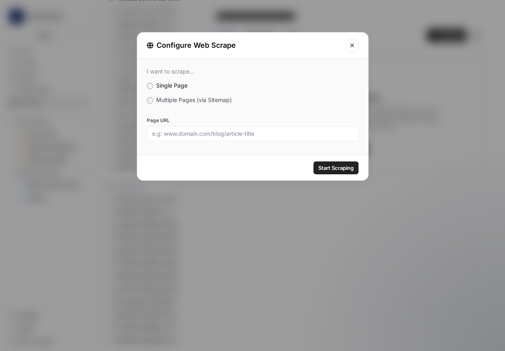
click at [208, 103] on span "Multiple Pages (via Sitemap)" at bounding box center [194, 99] width 76 height 7
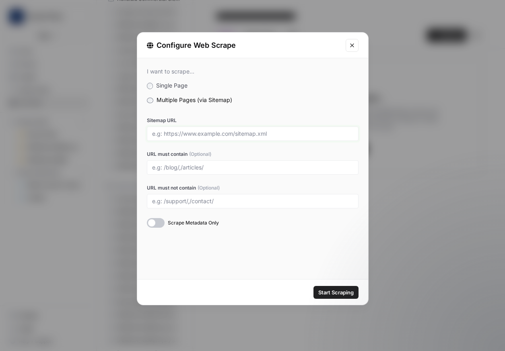
click at [207, 130] on input "Sitemap URL" at bounding box center [252, 133] width 201 height 7
paste input "https://grigorlaw.com/wp-sitemap.xml"
type input "https://grigorlaw.com/wp-sitemap.xml"
click at [187, 171] on div at bounding box center [252, 167] width 211 height 14
click at [184, 167] on input "URL must contain (Optional)" at bounding box center [252, 167] width 201 height 7
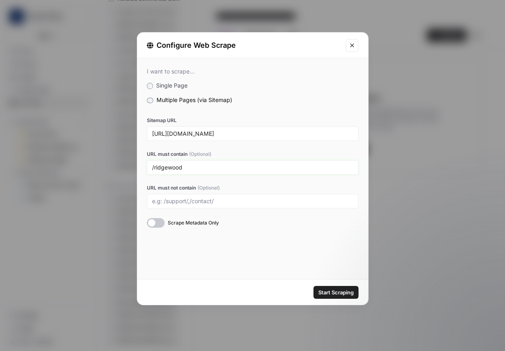
type input "/ridgewood"
click at [340, 292] on span "Start Scraping" at bounding box center [335, 293] width 35 height 8
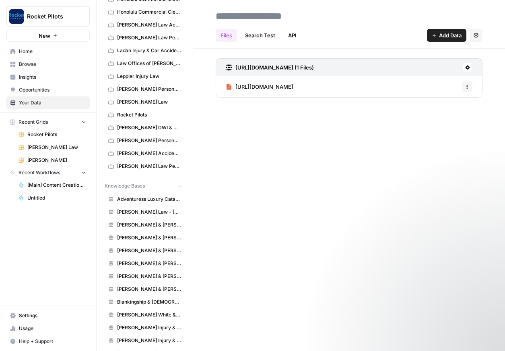
click at [53, 164] on span "Grigor Law" at bounding box center [56, 160] width 59 height 7
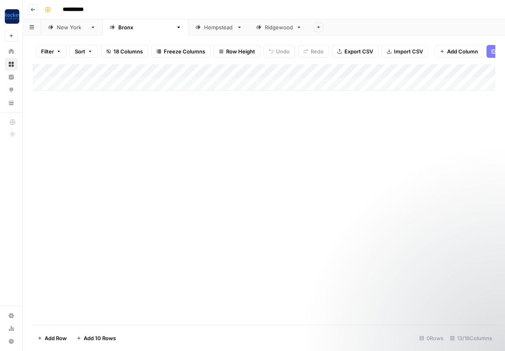
click at [195, 29] on div "Hempstead" at bounding box center [214, 27] width 38 height 8
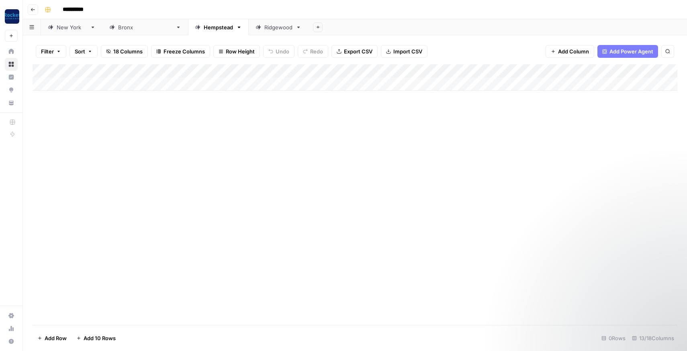
click at [265, 28] on div "Ridgewood" at bounding box center [279, 27] width 28 height 8
click at [204, 28] on div "Hempstead" at bounding box center [218, 27] width 29 height 8
click at [121, 28] on div "Bronx" at bounding box center [145, 27] width 54 height 8
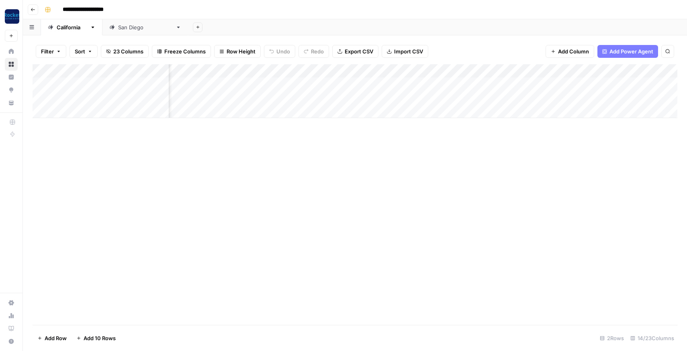
scroll to position [0, 135]
click at [317, 86] on div "Add Column" at bounding box center [355, 91] width 645 height 54
click at [380, 78] on div "Add Column" at bounding box center [355, 91] width 645 height 54
click at [388, 85] on div "Add Column" at bounding box center [355, 91] width 645 height 54
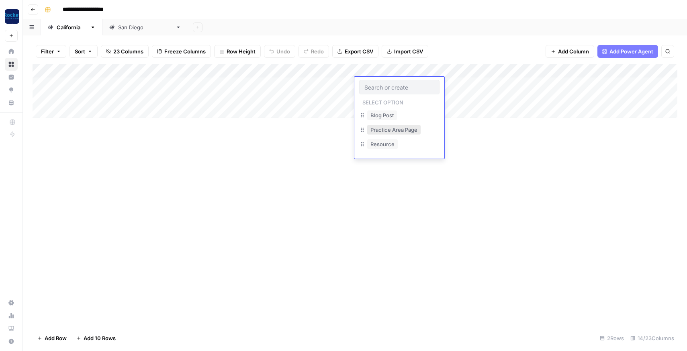
click at [399, 131] on button "Practice Area Page" at bounding box center [393, 130] width 53 height 10
click at [438, 84] on div "Add Column" at bounding box center [355, 91] width 645 height 54
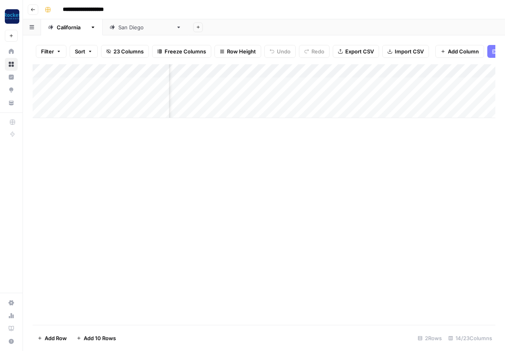
scroll to position [0, 215]
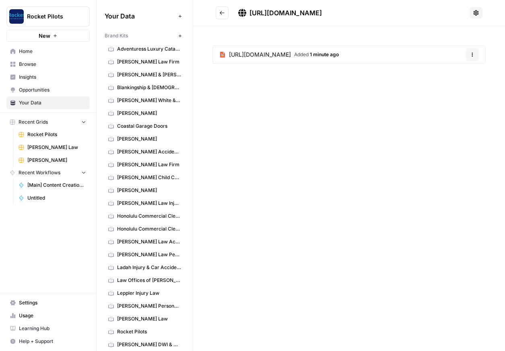
click at [472, 13] on button at bounding box center [475, 12] width 13 height 11
click at [342, 123] on div "https://grigorlaw.com/wp-sitemap.xml https://grigorlaw.com/ridgewood-personal-i…" at bounding box center [349, 175] width 312 height 351
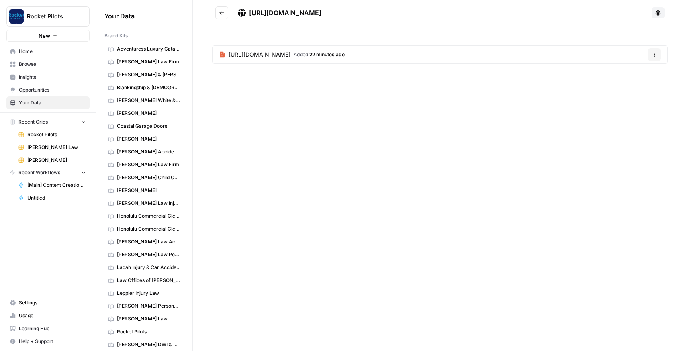
scroll to position [537, 0]
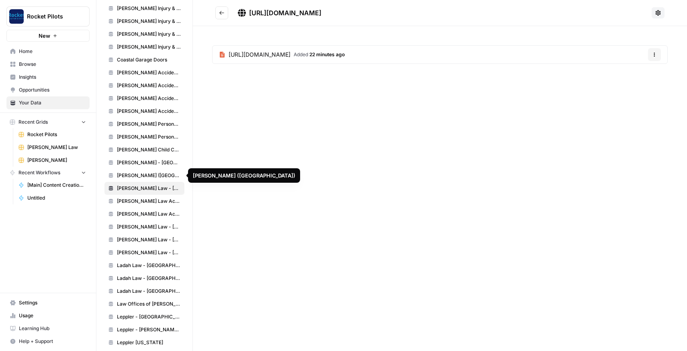
click at [173, 177] on span "Grigor Law (Bronx)" at bounding box center [149, 175] width 64 height 7
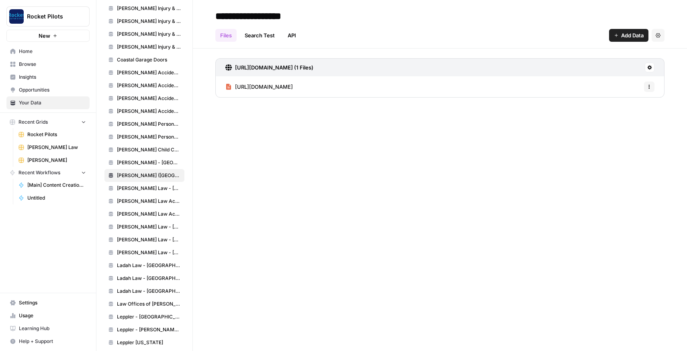
click at [273, 13] on input "**********" at bounding box center [276, 16] width 129 height 16
type input "**********"
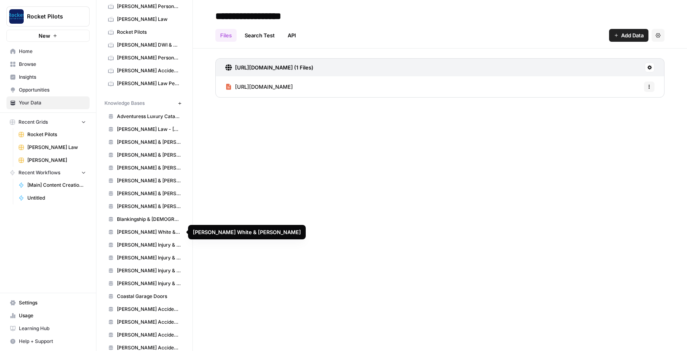
scroll to position [276, 0]
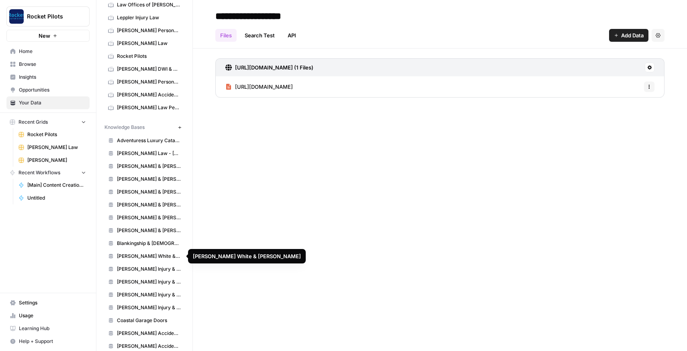
click at [182, 129] on button "New" at bounding box center [180, 128] width 10 height 10
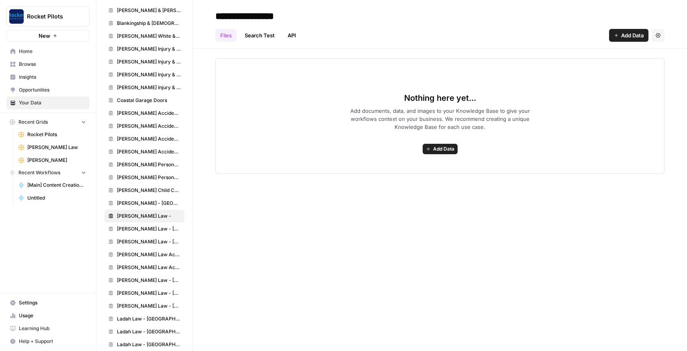
scroll to position [483, 0]
type input "**********"
click at [399, 47] on header "**********" at bounding box center [440, 24] width 494 height 49
click at [504, 32] on span "Add Data" at bounding box center [633, 35] width 23 height 8
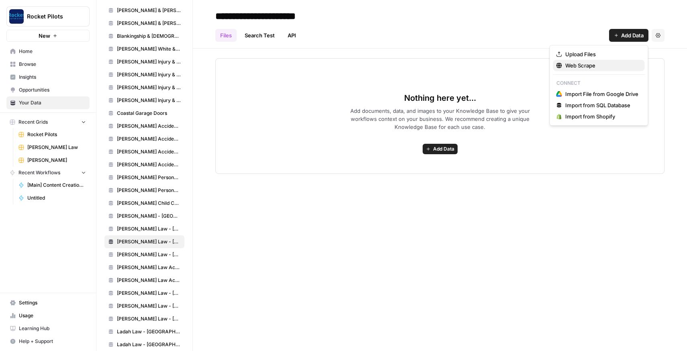
click at [504, 66] on span "Web Scrape" at bounding box center [602, 66] width 73 height 8
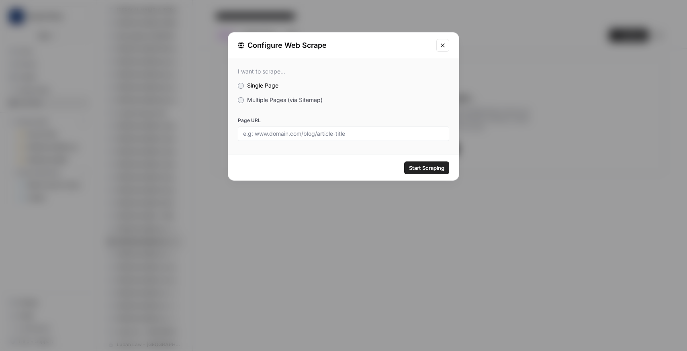
click at [306, 99] on span "Multiple Pages (via Sitemap)" at bounding box center [285, 99] width 76 height 7
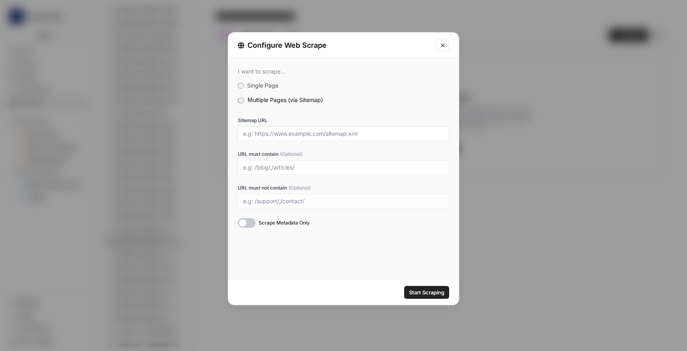
click at [304, 137] on input "Sitemap URL" at bounding box center [343, 133] width 201 height 7
paste input "https://grigorlaw.com/wp-sitemap.xml"
type input "https://grigorlaw.com/wp-sitemap.xml"
click at [273, 167] on input "URL must contain (Optional)" at bounding box center [343, 167] width 201 height 7
click at [447, 49] on button "Close modal" at bounding box center [443, 45] width 13 height 13
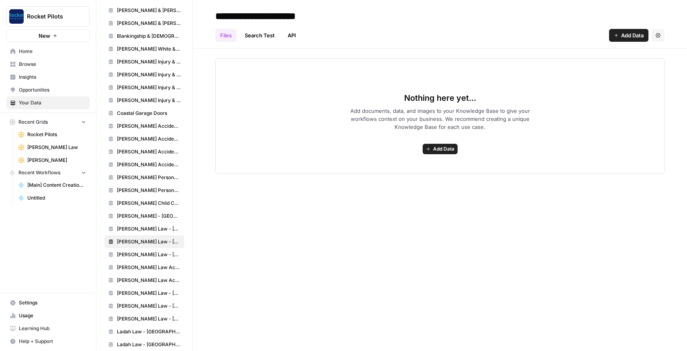
click at [504, 38] on button "Add Data" at bounding box center [628, 35] width 39 height 13
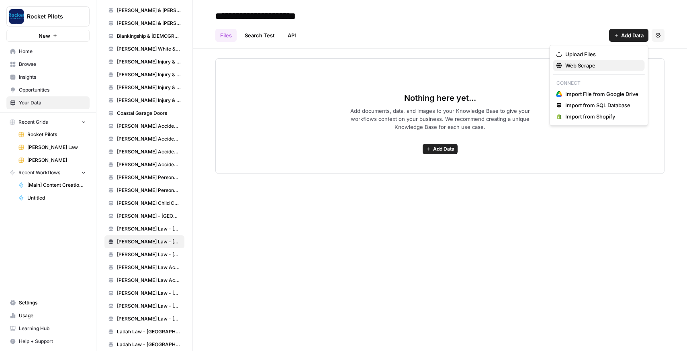
click at [504, 68] on span "Web Scrape" at bounding box center [602, 66] width 73 height 8
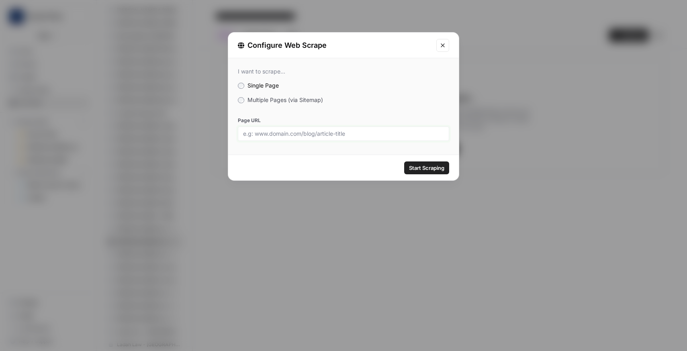
click at [347, 132] on input "Page URL" at bounding box center [343, 133] width 201 height 7
paste input "https://grigorlaw.com/wp-sitemap.xml"
type input "https://grigorlaw.com/wp-sitemap.xml"
click at [306, 101] on span "Multiple Pages (via Sitemap)" at bounding box center [286, 99] width 76 height 7
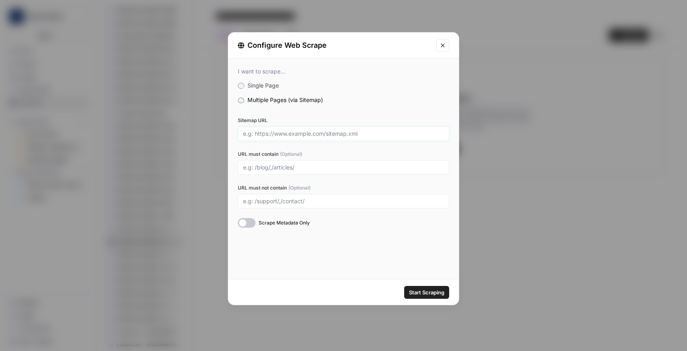
click at [314, 137] on input "Sitemap URL" at bounding box center [343, 133] width 201 height 7
paste input "https://grigorlaw.com/wp-sitemap.xml"
type input "https://grigorlaw.com/wp-sitemap.xml"
click at [279, 164] on input "URL must contain (Optional)" at bounding box center [343, 167] width 201 height 7
type input "/hempstead"
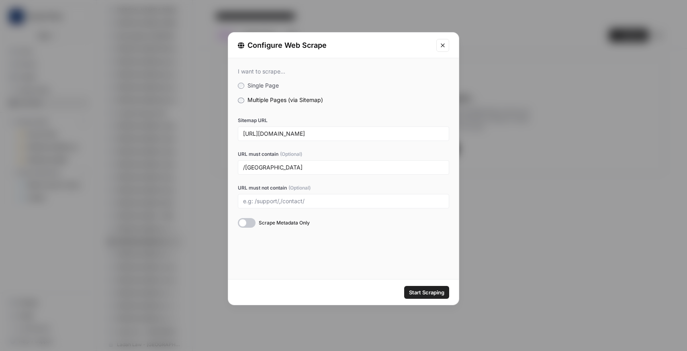
click at [245, 224] on div at bounding box center [247, 223] width 18 height 10
click at [438, 293] on span "Start Scraping" at bounding box center [426, 293] width 35 height 8
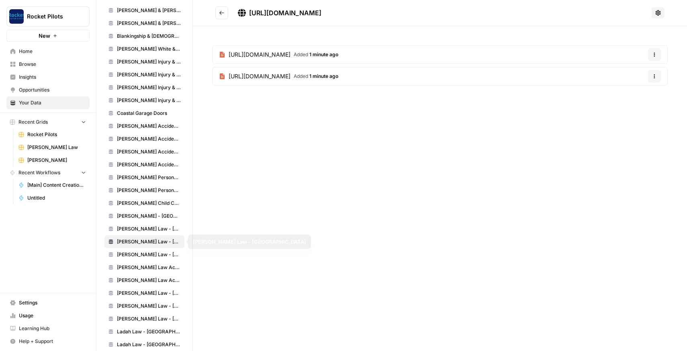
click at [149, 226] on span "Grigor Law - Bronx" at bounding box center [149, 229] width 64 height 7
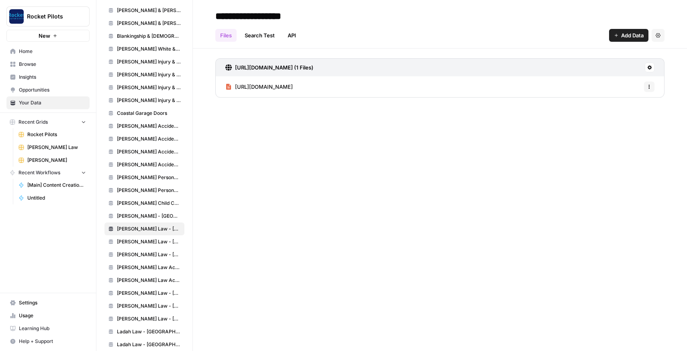
click at [150, 241] on span "Grigor Law - Hempstead" at bounding box center [149, 241] width 64 height 7
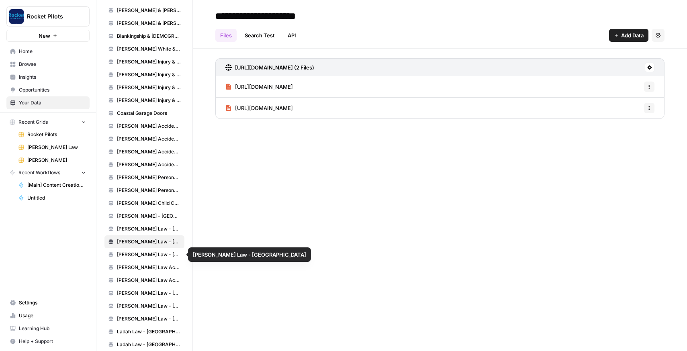
click at [152, 250] on link "Grigor Law - Ridgewood" at bounding box center [145, 254] width 80 height 13
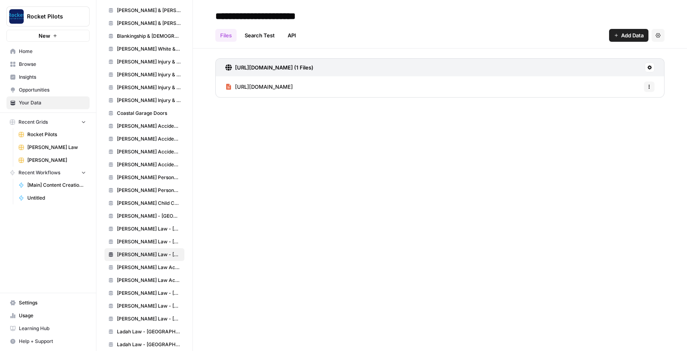
click at [504, 84] on button "Options" at bounding box center [649, 87] width 10 height 10
click at [378, 179] on div "**********" at bounding box center [440, 175] width 494 height 351
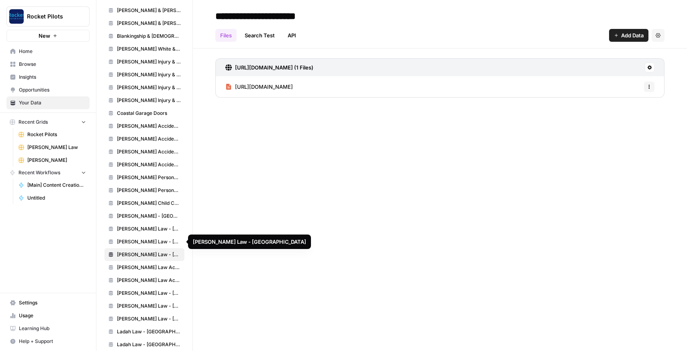
click at [159, 242] on span "Grigor Law - Hempstead" at bounding box center [149, 241] width 64 height 7
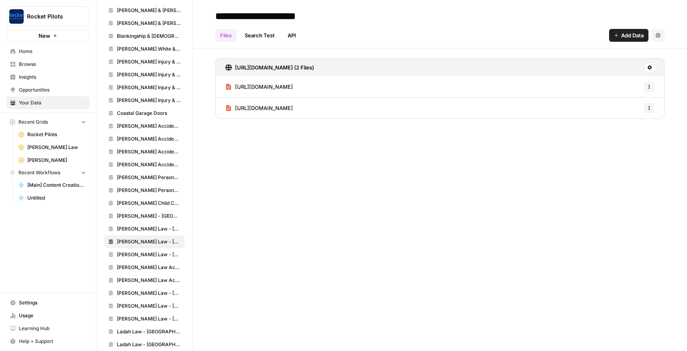
click at [504, 66] on icon at bounding box center [650, 67] width 5 height 5
click at [421, 197] on div "**********" at bounding box center [440, 175] width 494 height 351
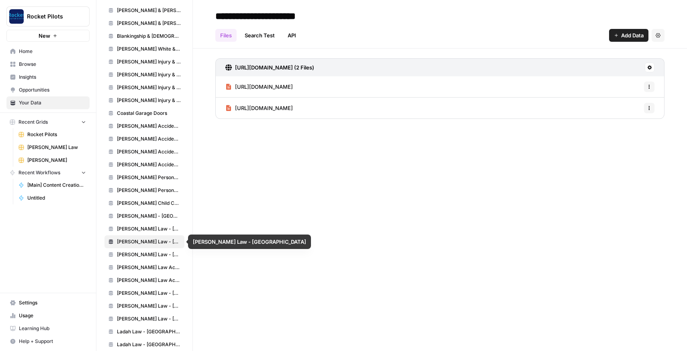
click at [152, 251] on span "Grigor Law - Ridgewood" at bounding box center [149, 254] width 64 height 7
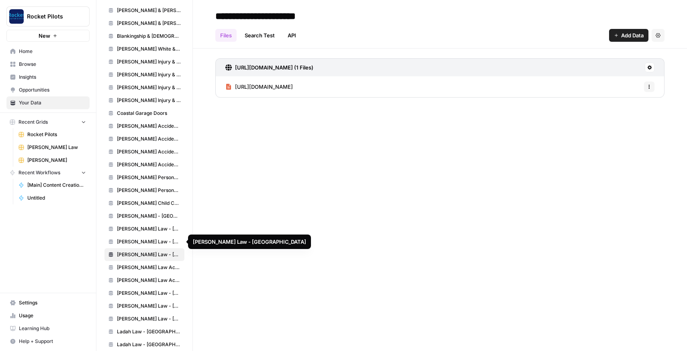
click at [151, 243] on span "Grigor Law - Hempstead" at bounding box center [149, 241] width 64 height 7
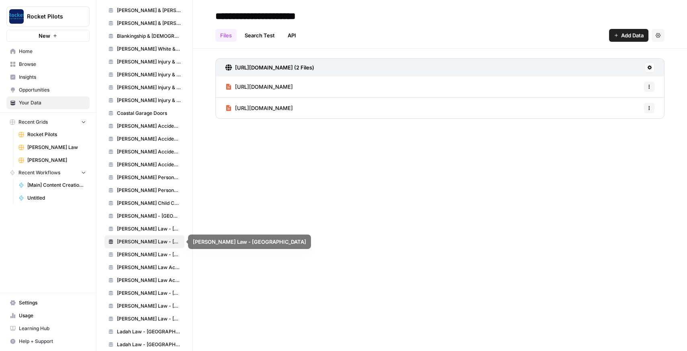
click at [150, 234] on link "Grigor Law - Bronx" at bounding box center [145, 229] width 80 height 13
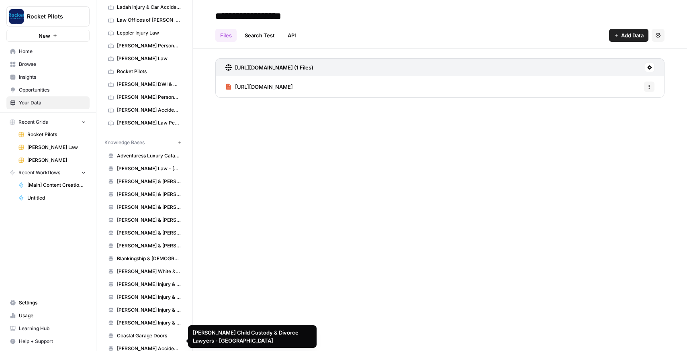
scroll to position [265, 0]
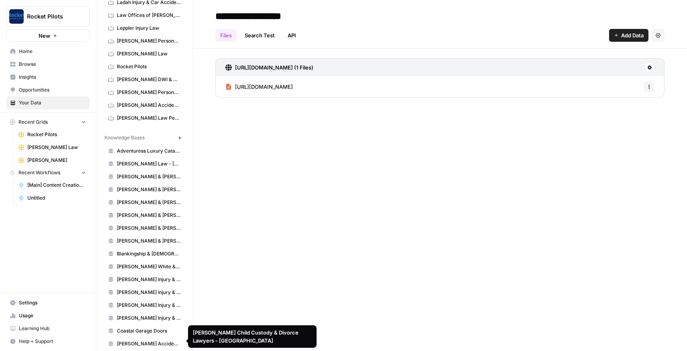
click at [178, 137] on icon "button" at bounding box center [180, 138] width 4 height 4
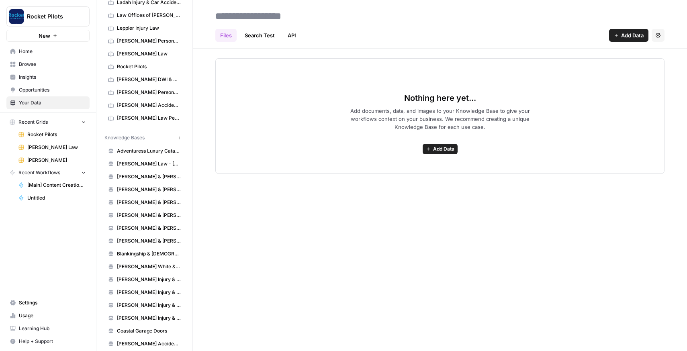
click at [504, 38] on span "Add Data" at bounding box center [633, 35] width 23 height 8
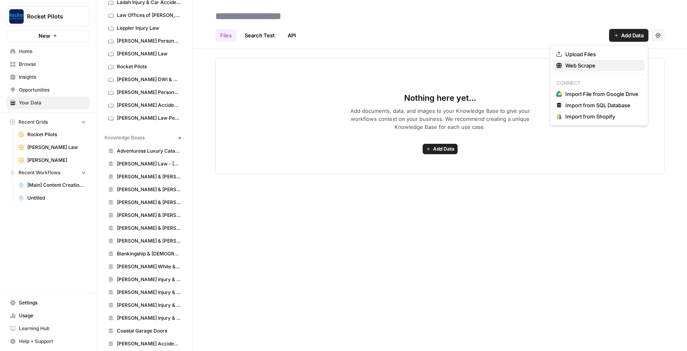
click at [504, 62] on span "Web Scrape" at bounding box center [602, 66] width 73 height 8
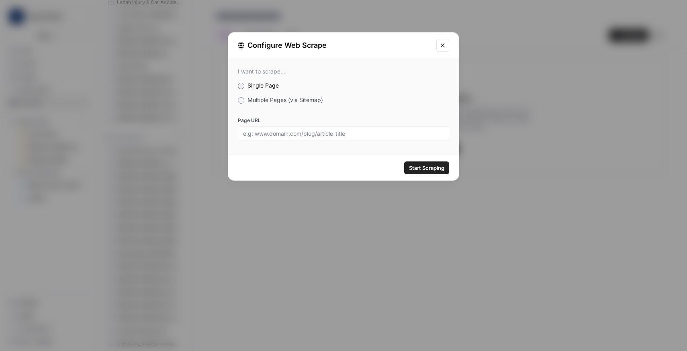
click at [445, 46] on icon "Close modal" at bounding box center [443, 45] width 6 height 6
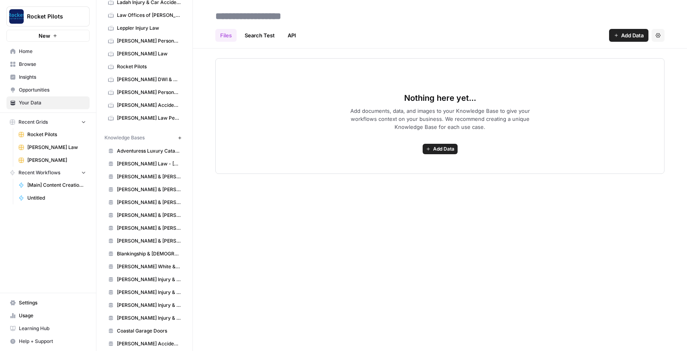
click at [284, 16] on input at bounding box center [276, 16] width 129 height 16
type input "**********"
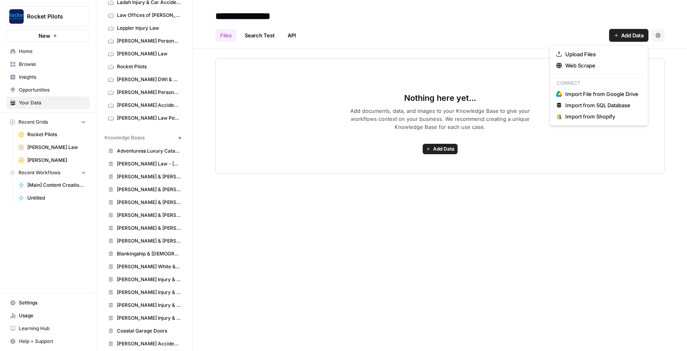
click at [504, 34] on span "Add Data" at bounding box center [633, 35] width 23 height 8
click at [504, 70] on button "Web Scrape" at bounding box center [600, 65] width 92 height 11
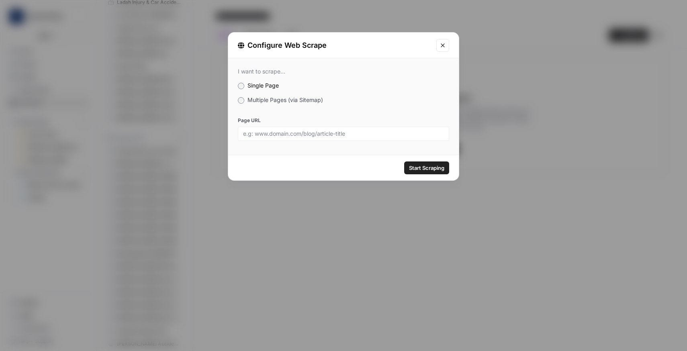
click at [294, 102] on span "Multiple Pages (via Sitemap)" at bounding box center [286, 99] width 76 height 7
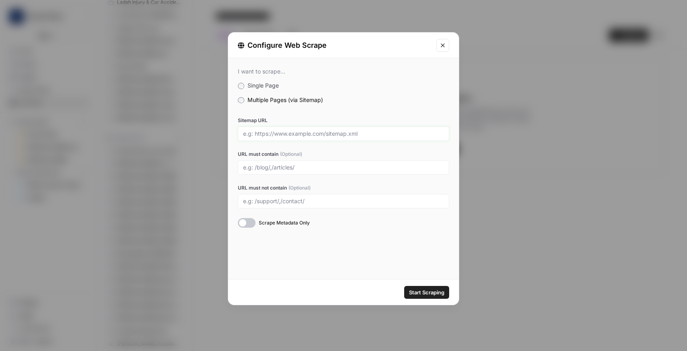
click at [282, 133] on input "Sitemap URL" at bounding box center [343, 133] width 201 height 7
paste input "https://grigorlaw.com/wp-sitemap.xml"
type input "https://grigorlaw.com/wp-sitemap.xml"
click at [274, 171] on div at bounding box center [343, 167] width 211 height 14
click at [264, 164] on input "URL must contain (Optional)" at bounding box center [343, 167] width 201 height 7
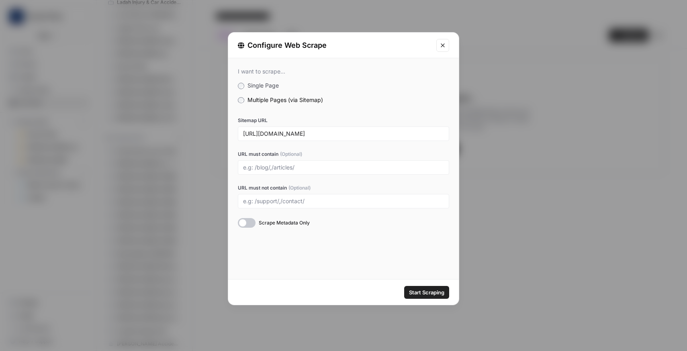
click at [252, 222] on div at bounding box center [247, 223] width 18 height 10
click at [433, 293] on span "Start Scraping" at bounding box center [426, 293] width 35 height 8
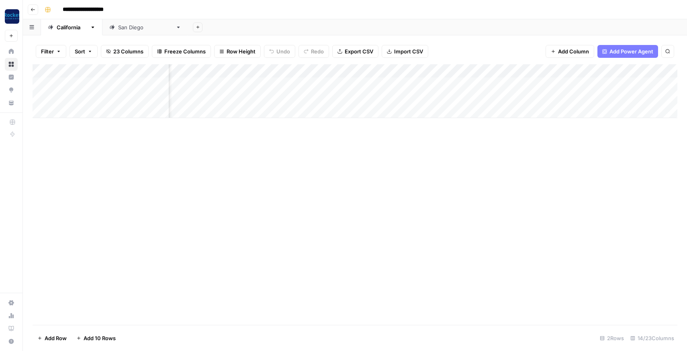
scroll to position [0, 215]
